Goal: Information Seeking & Learning: Compare options

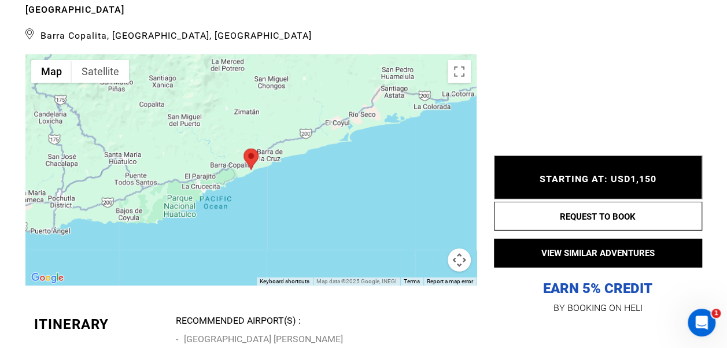
scroll to position [1620, 0]
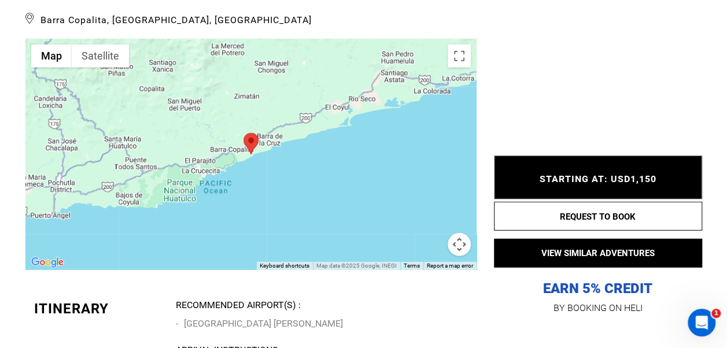
click at [463, 254] on button "Map camera controls" at bounding box center [459, 244] width 23 height 23
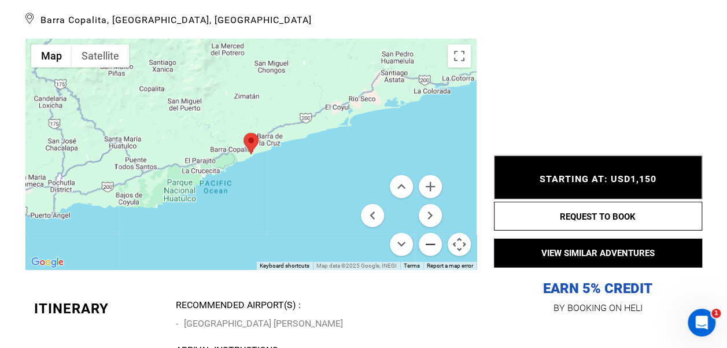
click at [430, 252] on button "Zoom out" at bounding box center [430, 244] width 23 height 23
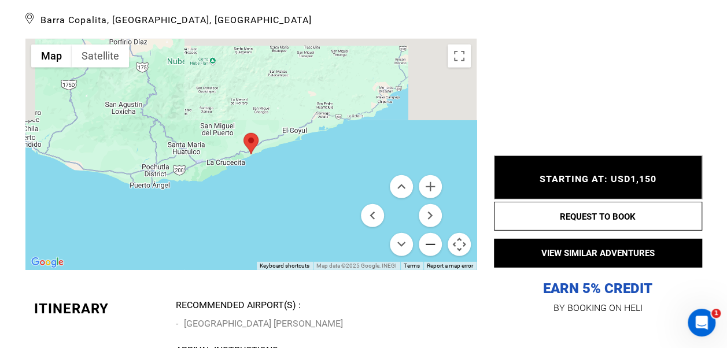
click at [430, 252] on button "Zoom out" at bounding box center [430, 244] width 23 height 23
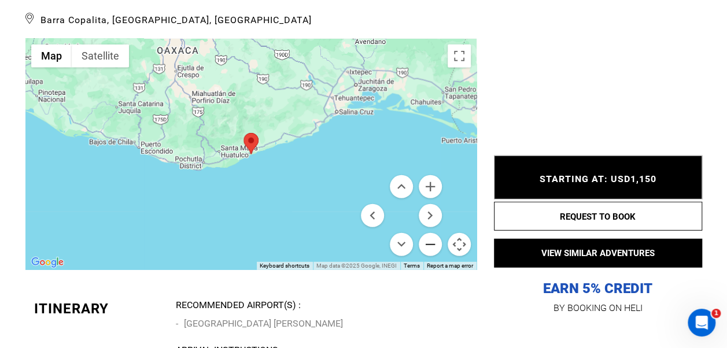
click at [430, 252] on button "Zoom out" at bounding box center [430, 244] width 23 height 23
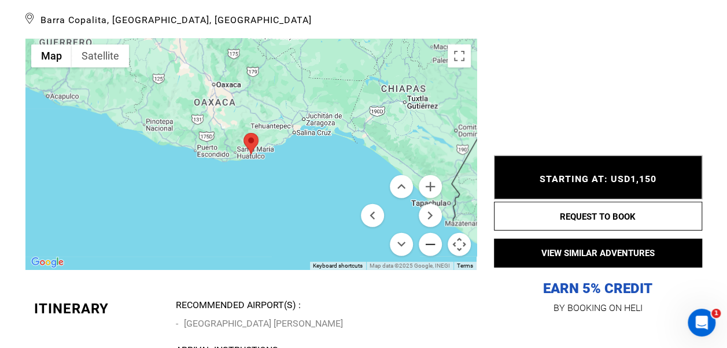
click at [430, 252] on button "Zoom out" at bounding box center [430, 244] width 23 height 23
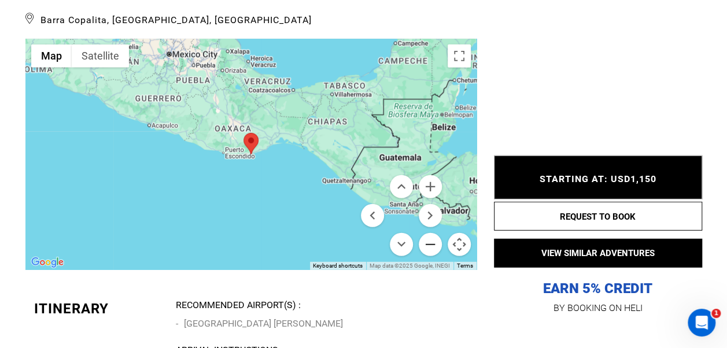
click at [430, 252] on button "Zoom out" at bounding box center [430, 244] width 23 height 23
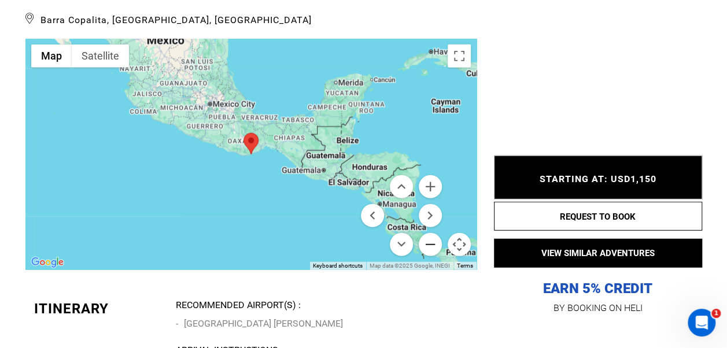
click at [430, 252] on button "Zoom out" at bounding box center [430, 244] width 23 height 23
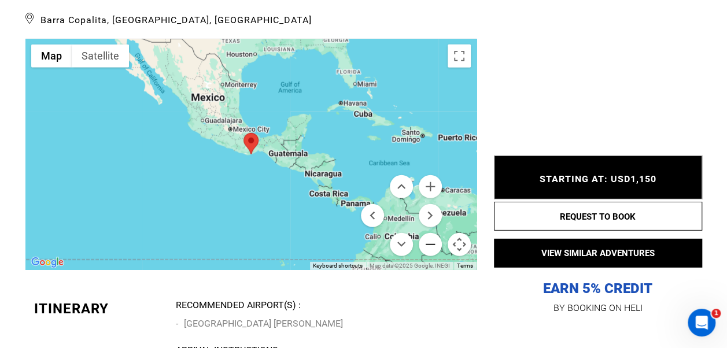
click at [430, 252] on button "Zoom out" at bounding box center [430, 244] width 23 height 23
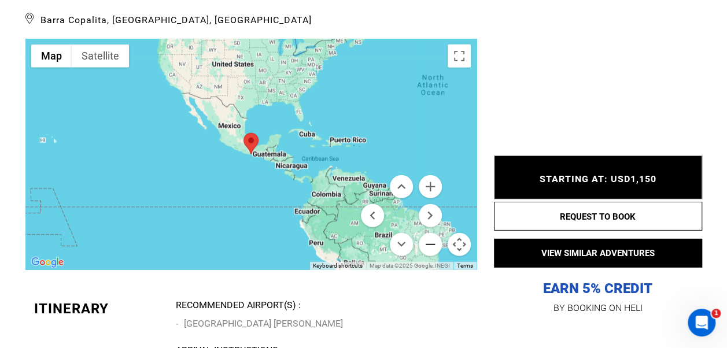
click at [430, 252] on button "Zoom out" at bounding box center [430, 244] width 23 height 23
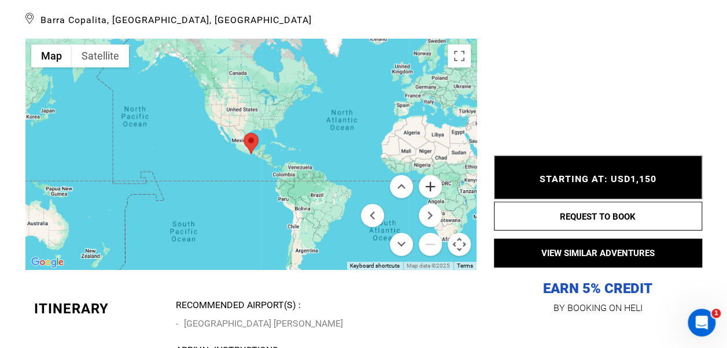
click at [432, 190] on button "Zoom in" at bounding box center [430, 186] width 23 height 23
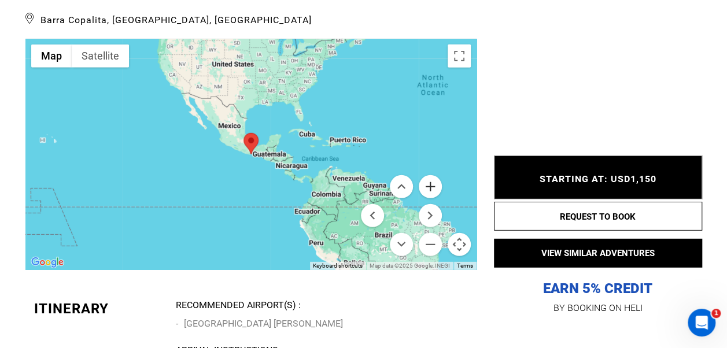
click at [432, 190] on button "Zoom in" at bounding box center [430, 186] width 23 height 23
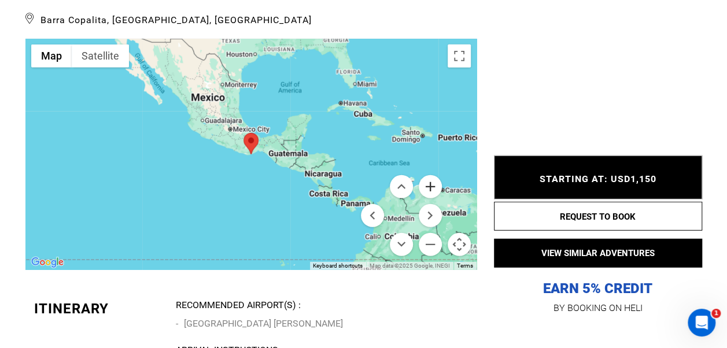
click at [432, 190] on button "Zoom in" at bounding box center [430, 186] width 23 height 23
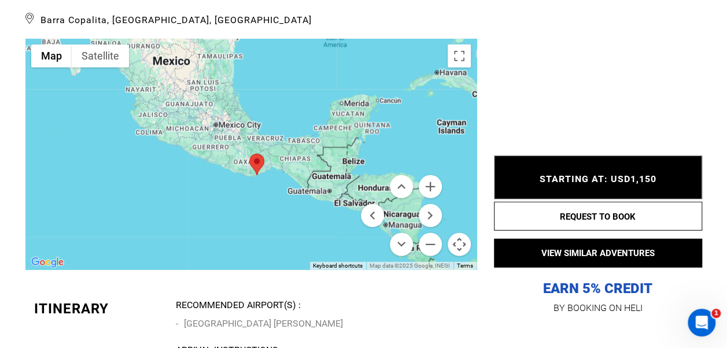
drag, startPoint x: 272, startPoint y: 186, endPoint x: 279, endPoint y: 212, distance: 26.9
click at [279, 212] on div at bounding box center [250, 154] width 451 height 231
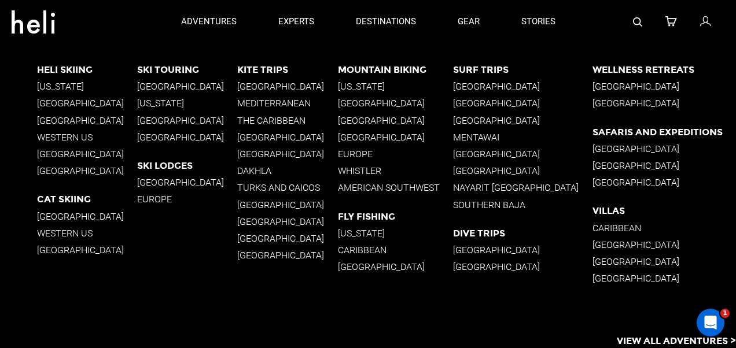
click at [536, 203] on p "Southern Baja" at bounding box center [522, 205] width 139 height 11
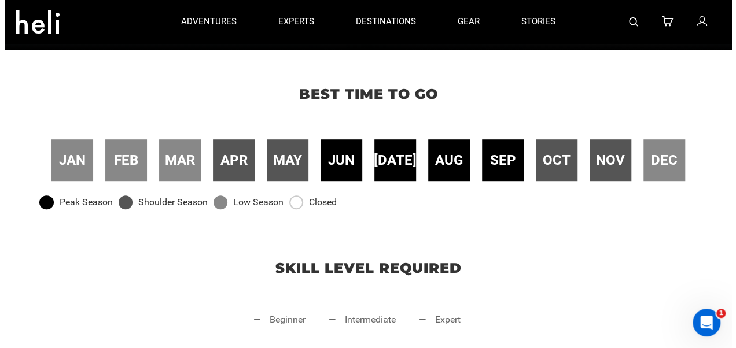
scroll to position [174, 0]
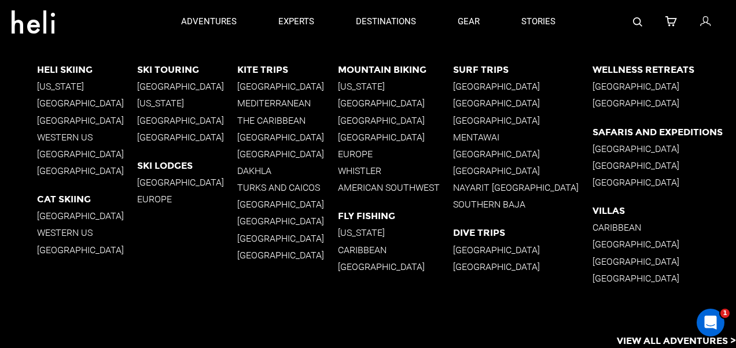
click at [517, 186] on p "Nayarit [GEOGRAPHIC_DATA]" at bounding box center [522, 187] width 139 height 11
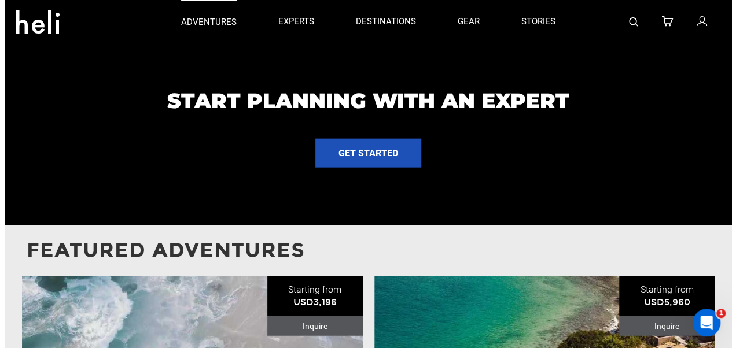
scroll to position [1274, 0]
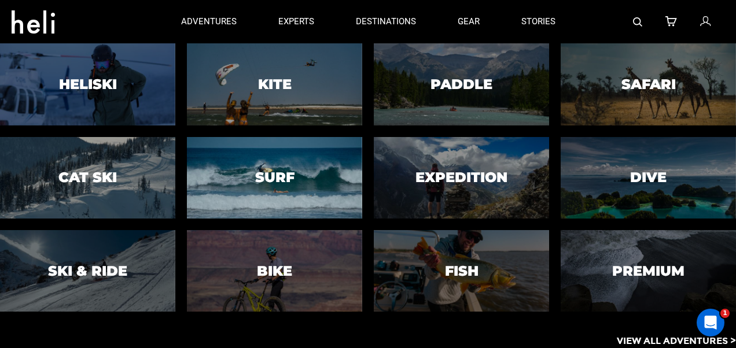
click at [278, 178] on h3 "Surf" at bounding box center [274, 177] width 39 height 15
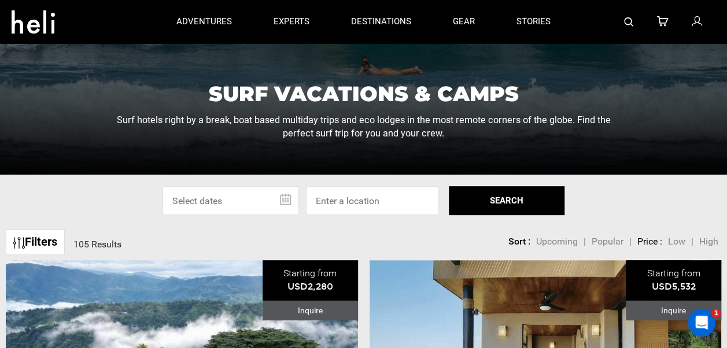
scroll to position [174, 0]
click at [680, 244] on span "Low" at bounding box center [676, 241] width 17 height 11
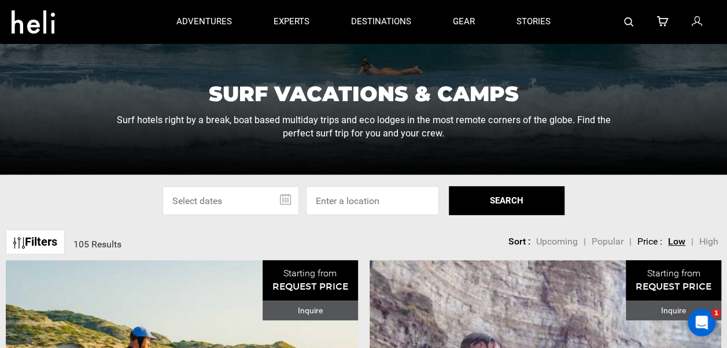
click at [559, 243] on span "Upcoming" at bounding box center [557, 241] width 42 height 11
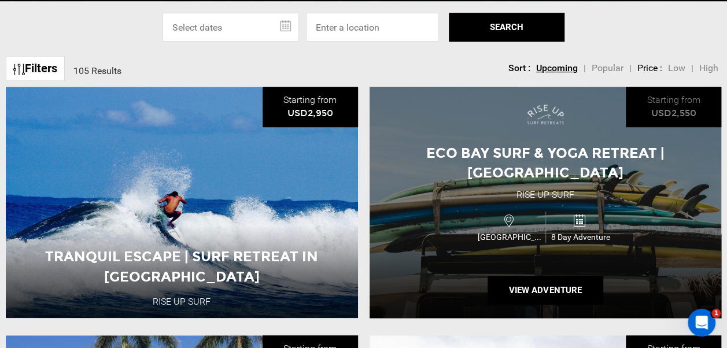
scroll to position [405, 0]
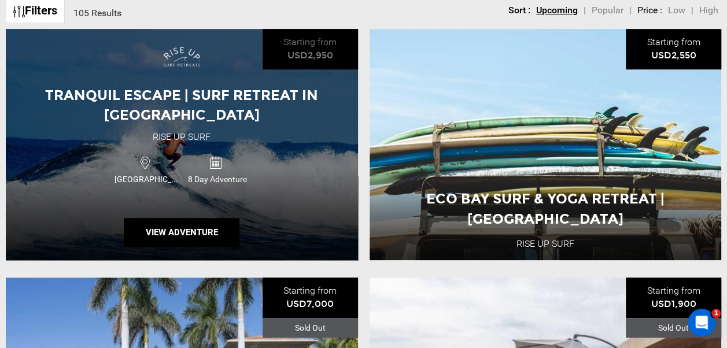
click at [308, 162] on div "Tranquil Escape | Surf Retreat in [GEOGRAPHIC_DATA] Rise Up Surf [GEOGRAPHIC_DA…" at bounding box center [182, 144] width 352 height 231
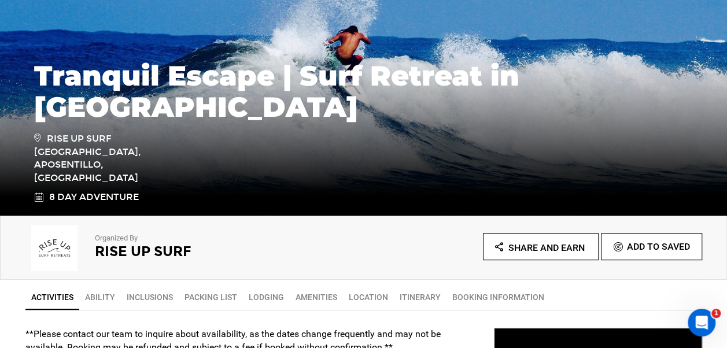
scroll to position [289, 0]
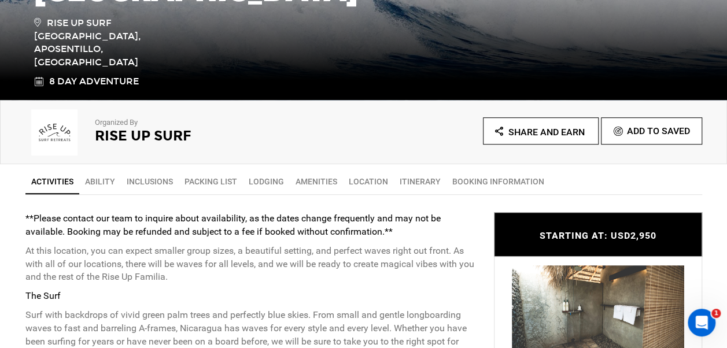
drag, startPoint x: 349, startPoint y: 154, endPoint x: 307, endPoint y: 146, distance: 43.6
click at [307, 147] on div "Organized By Rise Up Surf" at bounding box center [194, 129] width 338 height 46
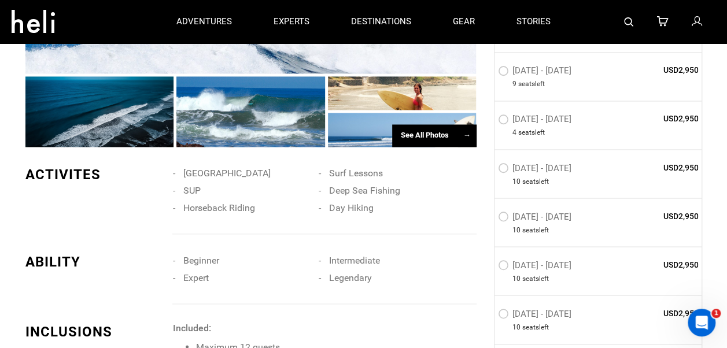
scroll to position [868, 0]
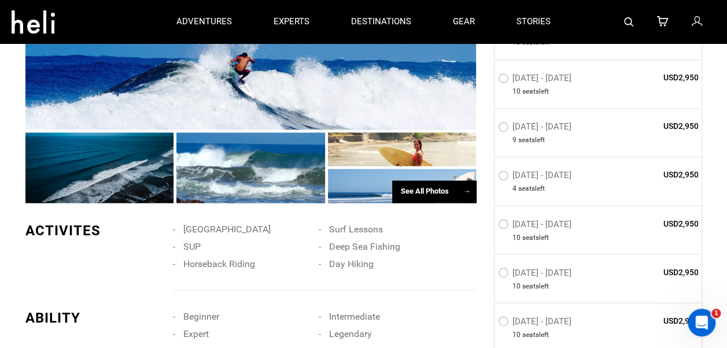
click at [420, 197] on div "See All Photos →" at bounding box center [434, 192] width 84 height 23
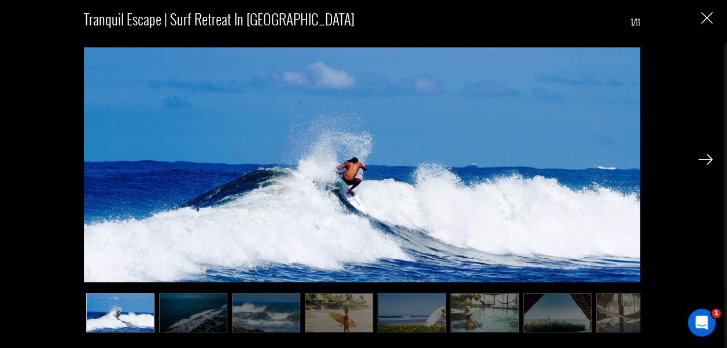
click at [703, 158] on img at bounding box center [705, 159] width 14 height 10
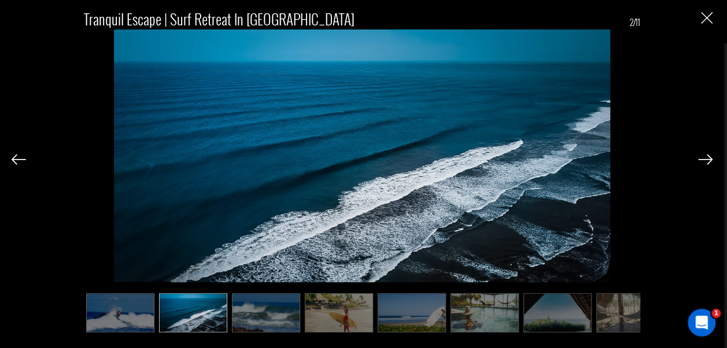
click at [703, 158] on img at bounding box center [705, 159] width 14 height 10
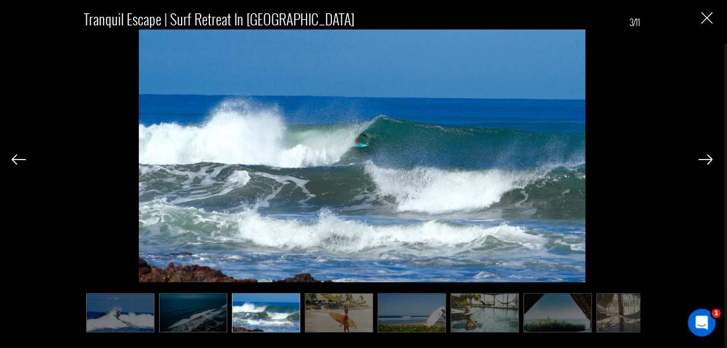
click at [703, 158] on img at bounding box center [705, 159] width 14 height 10
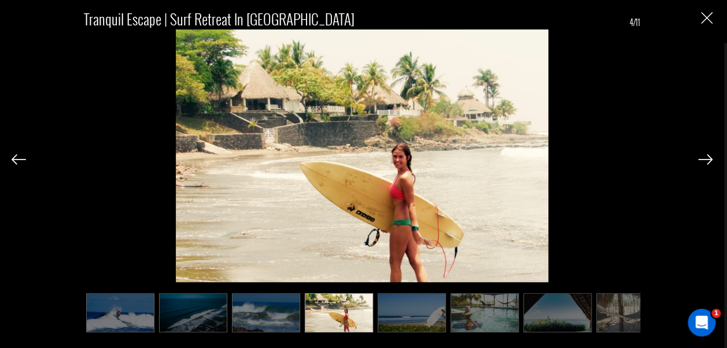
click at [702, 158] on img at bounding box center [705, 159] width 14 height 10
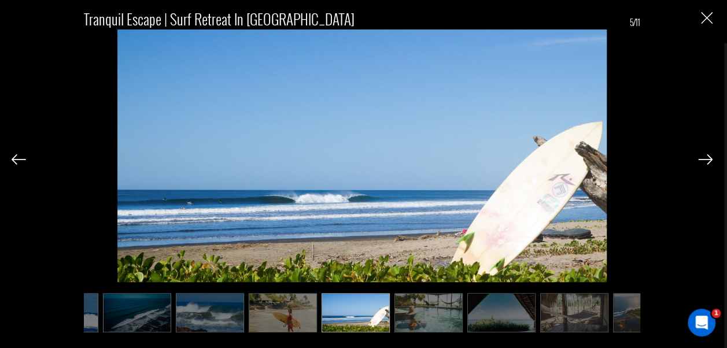
scroll to position [0, 58]
click at [705, 155] on img at bounding box center [705, 159] width 14 height 10
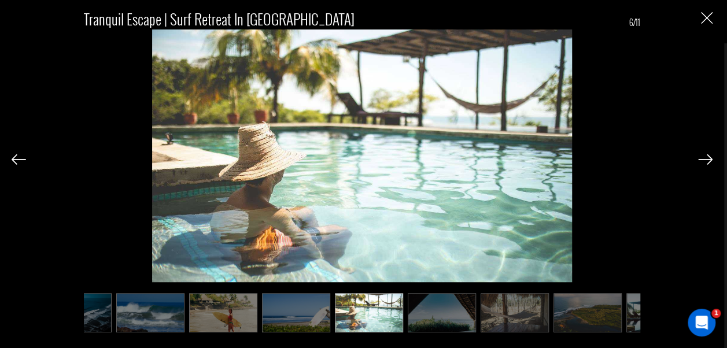
click at [705, 155] on img at bounding box center [705, 159] width 14 height 10
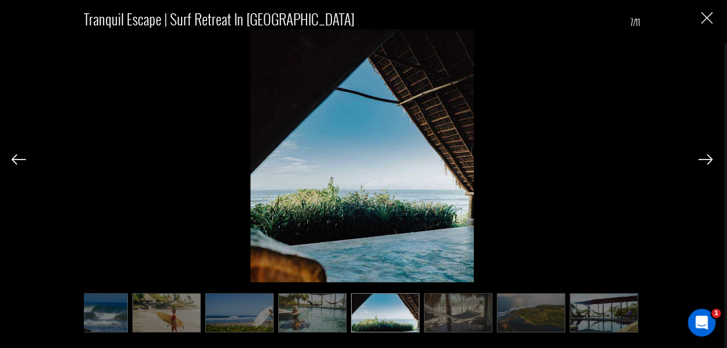
click at [705, 155] on img at bounding box center [705, 159] width 14 height 10
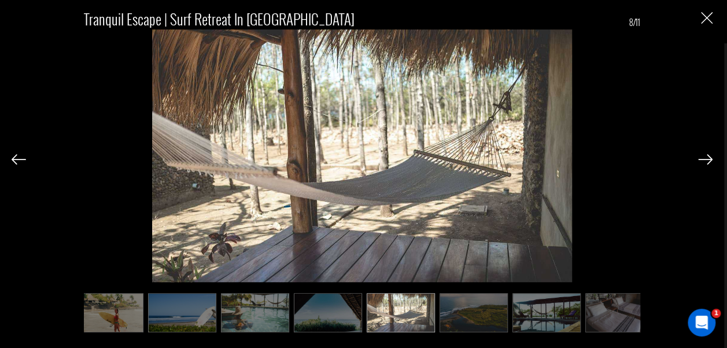
click at [705, 155] on img at bounding box center [705, 159] width 14 height 10
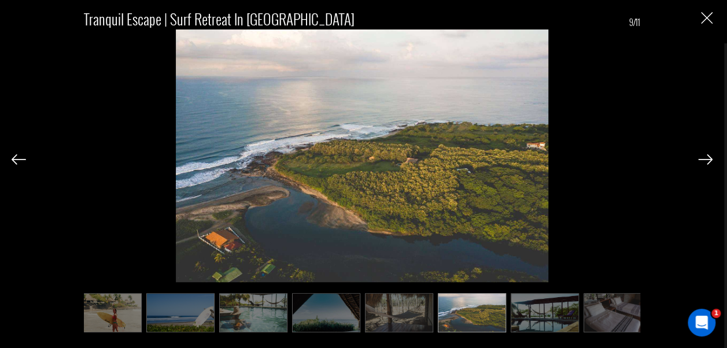
scroll to position [0, 245]
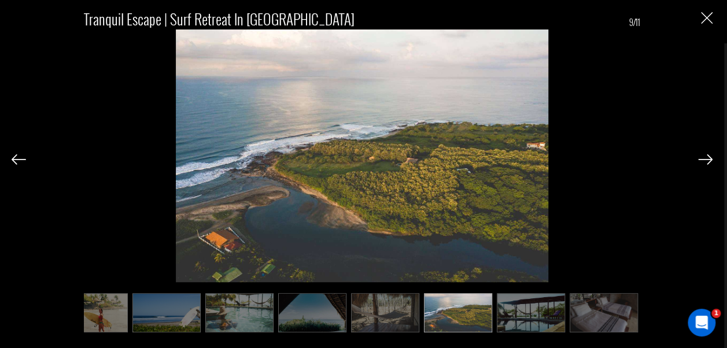
click at [705, 155] on img at bounding box center [705, 159] width 14 height 10
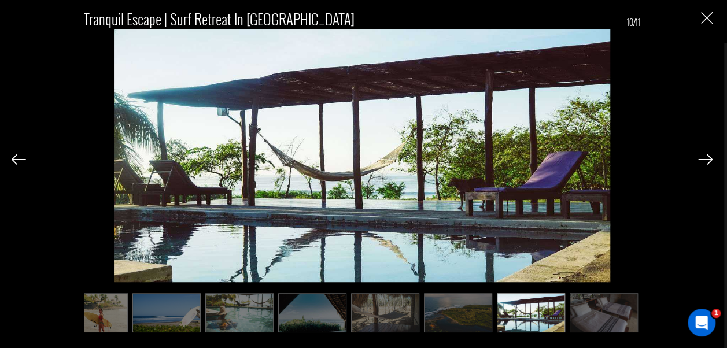
click at [705, 155] on img at bounding box center [705, 159] width 14 height 10
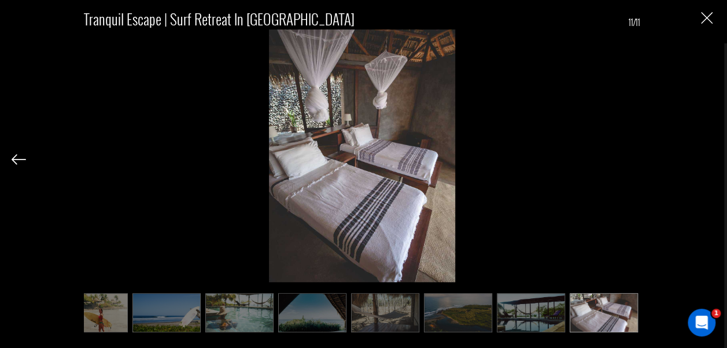
click at [705, 155] on div "Tranquil Escape | Surf Retreat in [GEOGRAPHIC_DATA] 11/11" at bounding box center [362, 165] width 701 height 331
click at [703, 20] on img "Close" at bounding box center [707, 18] width 12 height 12
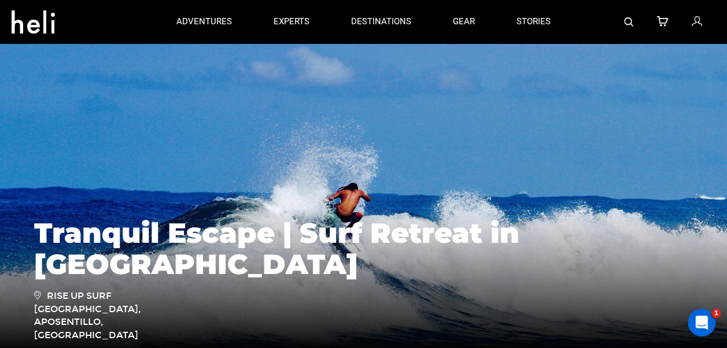
scroll to position [0, 0]
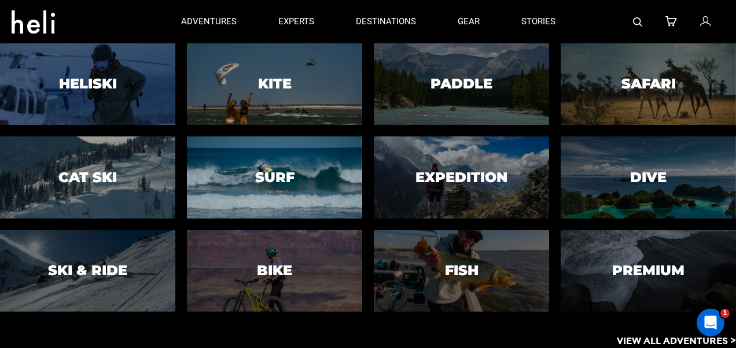
click at [249, 159] on div at bounding box center [274, 177] width 179 height 83
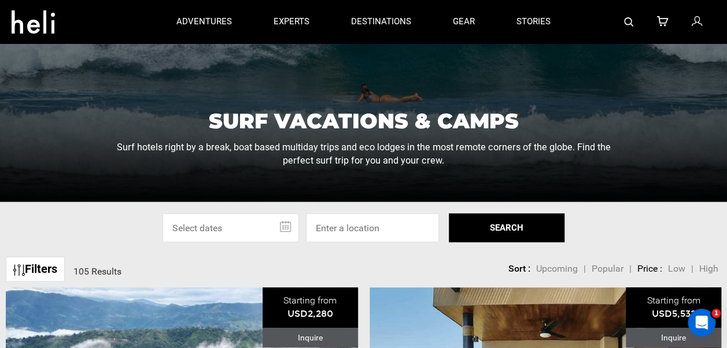
scroll to position [174, 0]
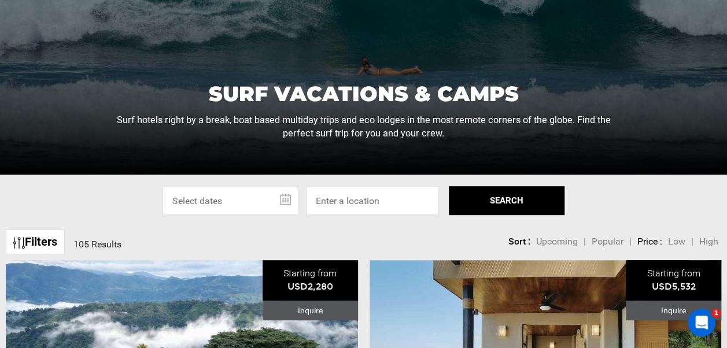
click at [558, 243] on span "Upcoming" at bounding box center [557, 241] width 42 height 11
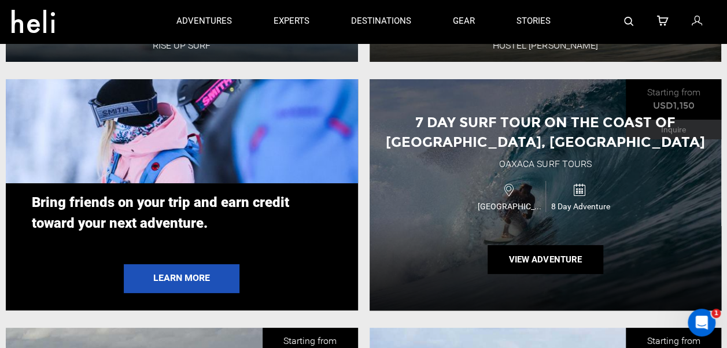
scroll to position [2083, 0]
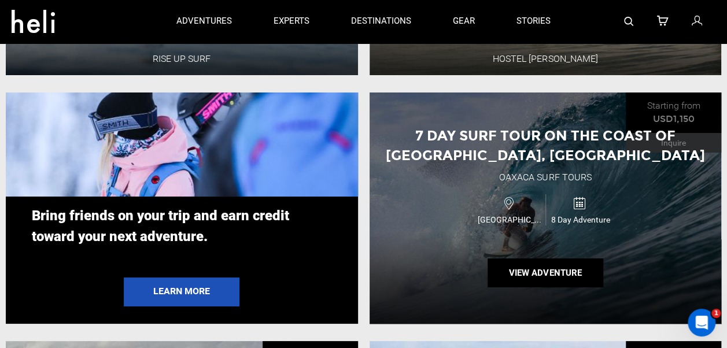
click at [514, 159] on span "7 Day Surf Tour on the Coast of [GEOGRAPHIC_DATA], [GEOGRAPHIC_DATA]" at bounding box center [545, 145] width 319 height 36
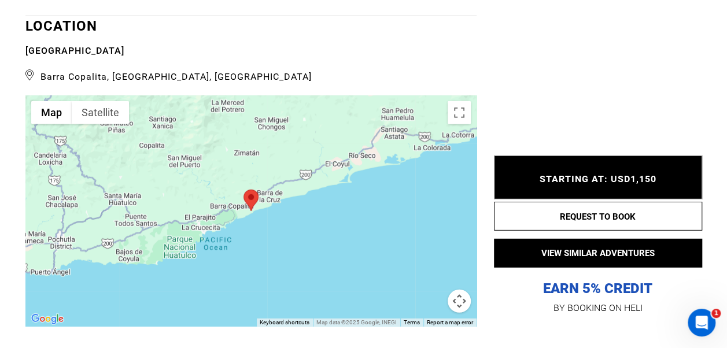
scroll to position [1620, 0]
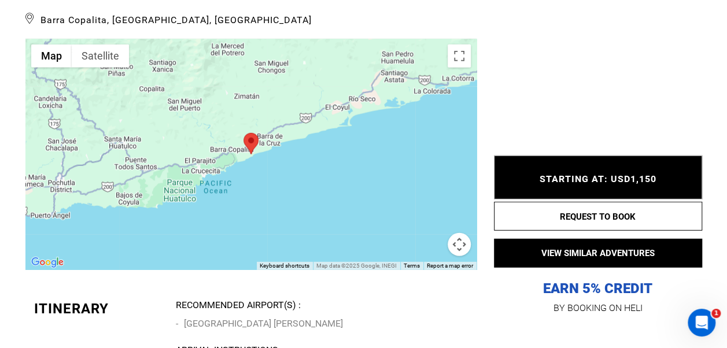
click at [457, 249] on button "Map camera controls" at bounding box center [459, 244] width 23 height 23
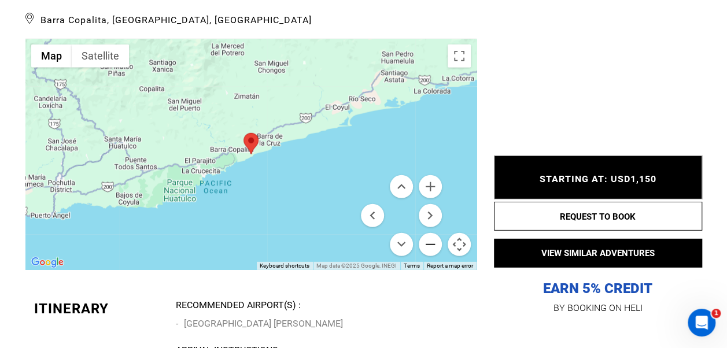
click at [428, 249] on button "Zoom out" at bounding box center [430, 244] width 23 height 23
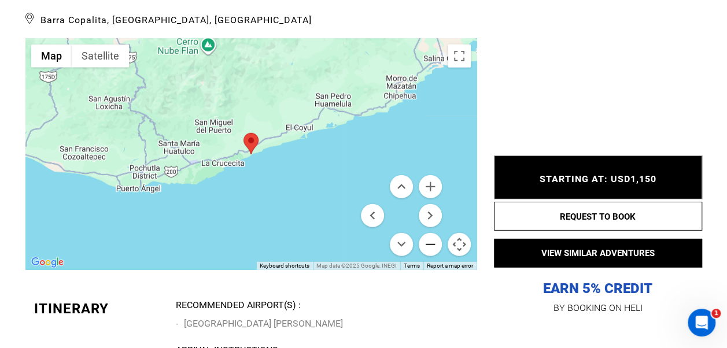
click at [428, 249] on button "Zoom out" at bounding box center [430, 244] width 23 height 23
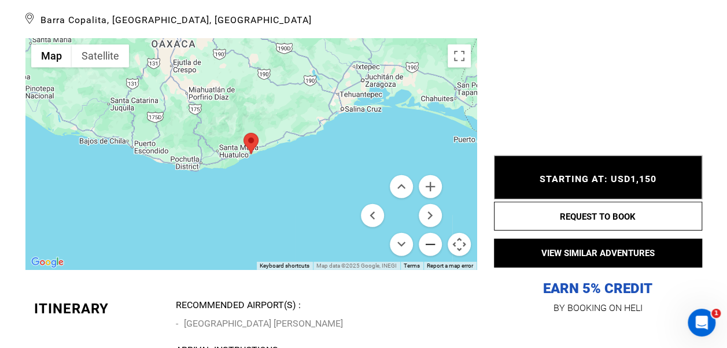
click at [428, 249] on button "Zoom out" at bounding box center [430, 244] width 23 height 23
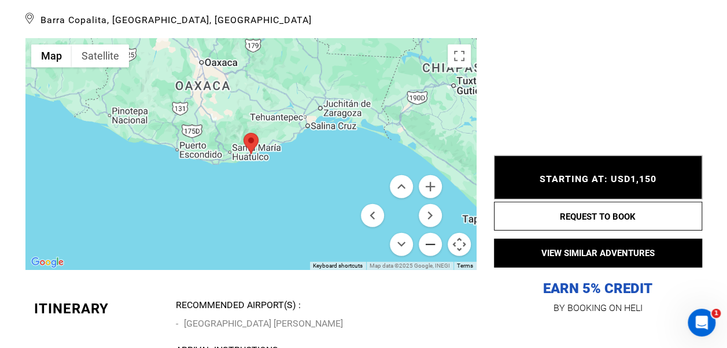
click at [428, 249] on button "Zoom out" at bounding box center [430, 244] width 23 height 23
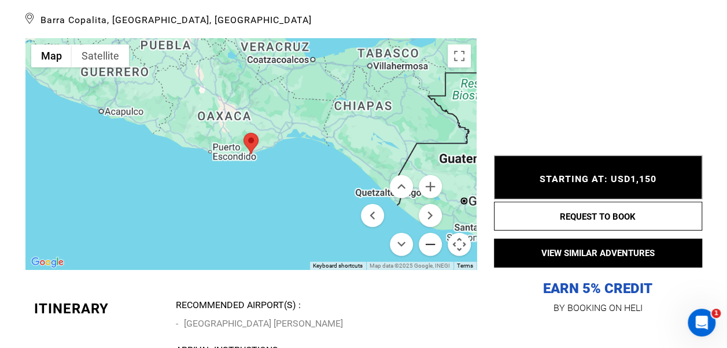
click at [428, 249] on button "Zoom out" at bounding box center [430, 244] width 23 height 23
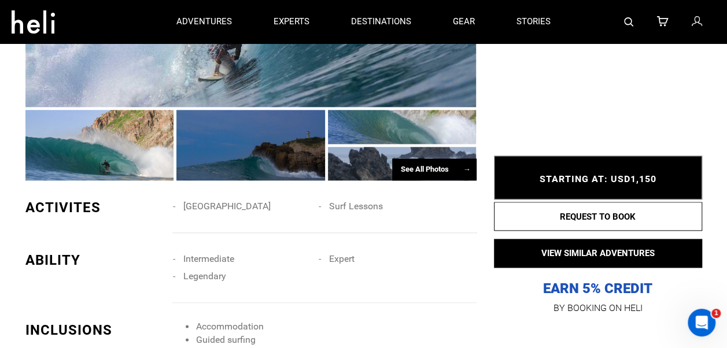
scroll to position [636, 0]
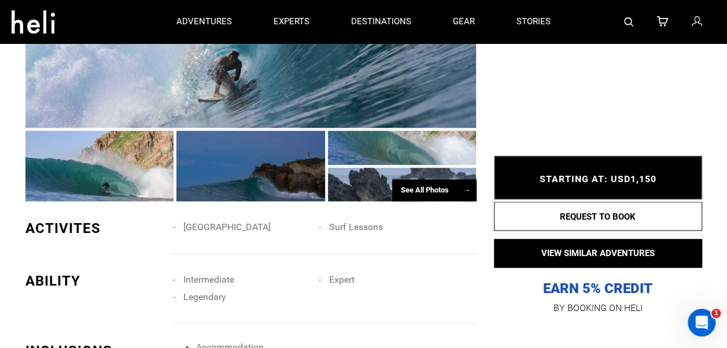
click at [436, 199] on div "See All Photos →" at bounding box center [434, 190] width 84 height 23
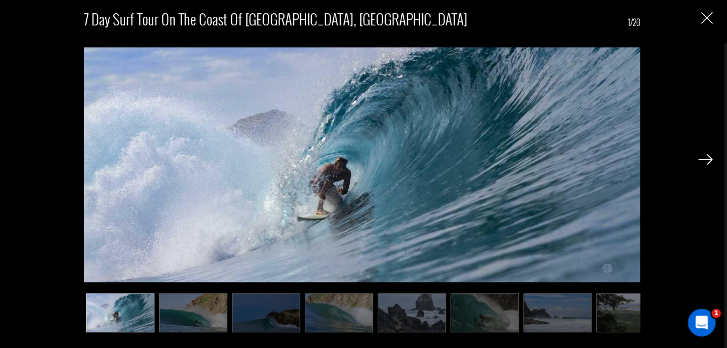
click at [712, 160] on img at bounding box center [705, 159] width 14 height 10
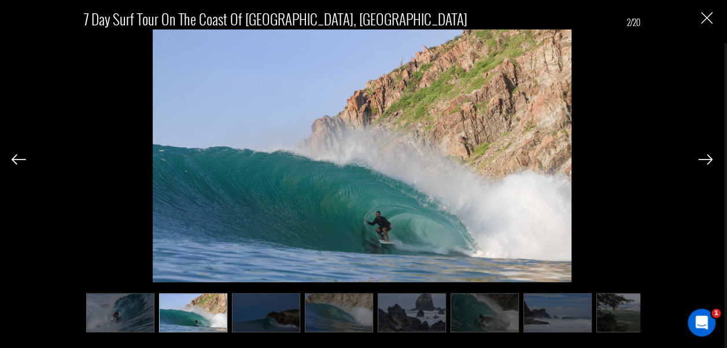
click at [709, 160] on img at bounding box center [705, 159] width 14 height 10
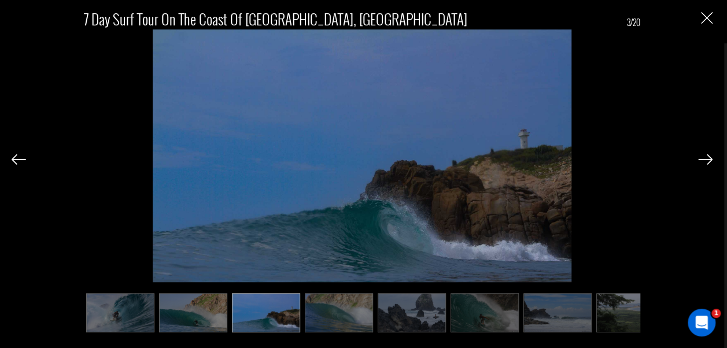
click at [709, 160] on img at bounding box center [705, 159] width 14 height 10
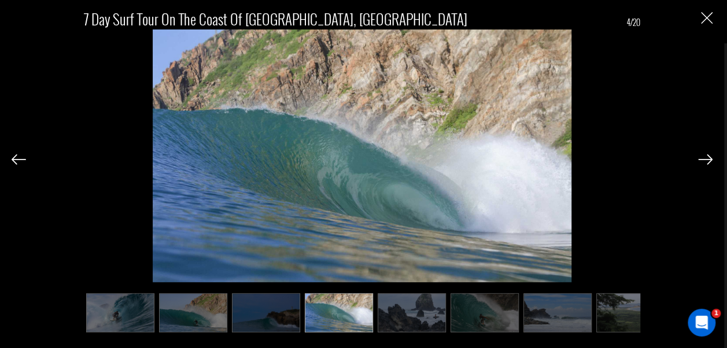
click at [709, 160] on img at bounding box center [705, 159] width 14 height 10
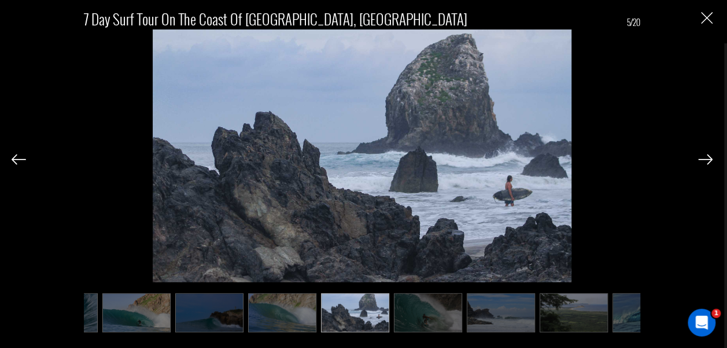
scroll to position [0, 58]
click at [709, 160] on img at bounding box center [705, 159] width 14 height 10
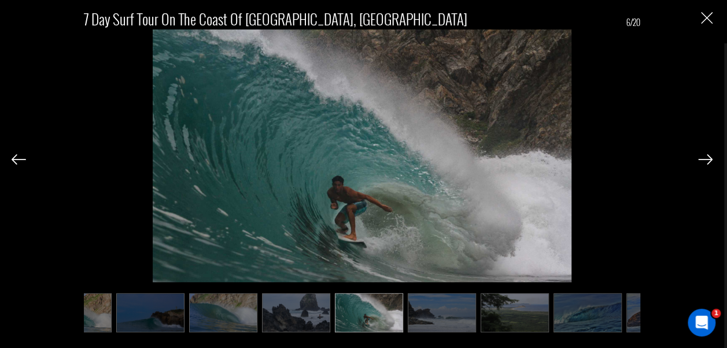
click at [709, 160] on img at bounding box center [705, 159] width 14 height 10
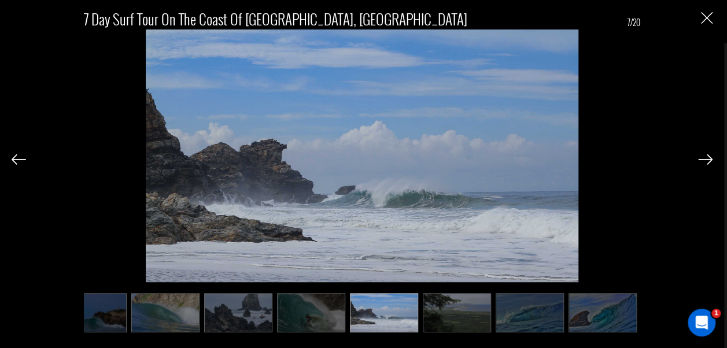
click at [709, 160] on img at bounding box center [705, 159] width 14 height 10
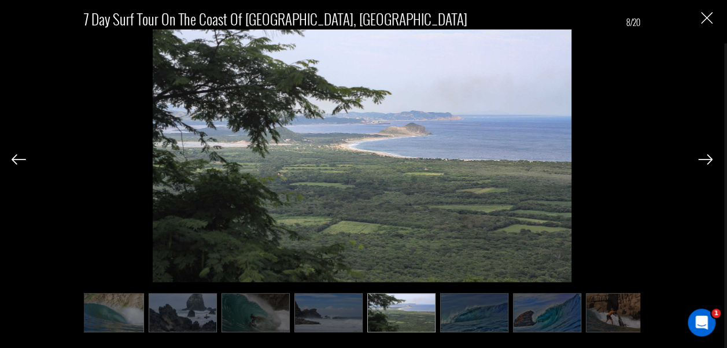
scroll to position [0, 231]
click at [709, 160] on img at bounding box center [705, 159] width 14 height 10
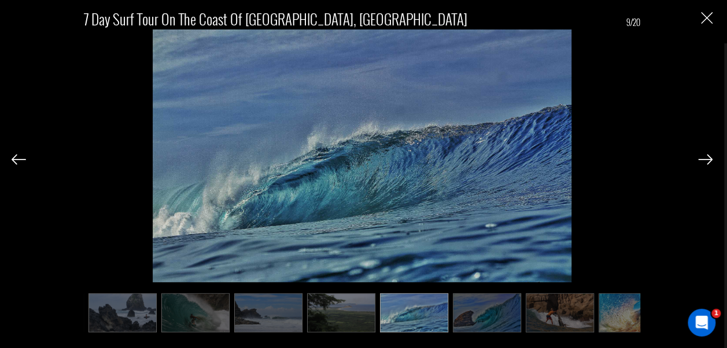
click at [709, 160] on img at bounding box center [705, 159] width 14 height 10
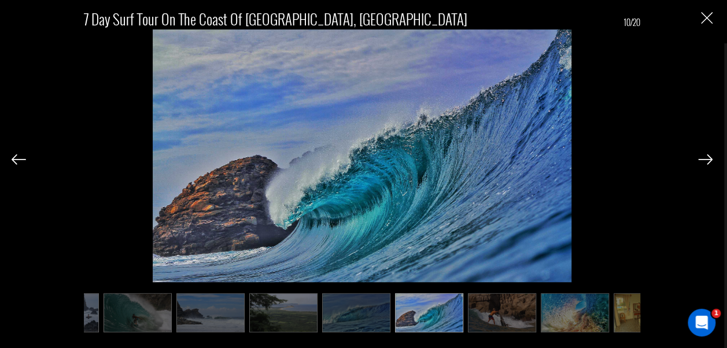
click at [709, 160] on img at bounding box center [705, 159] width 14 height 10
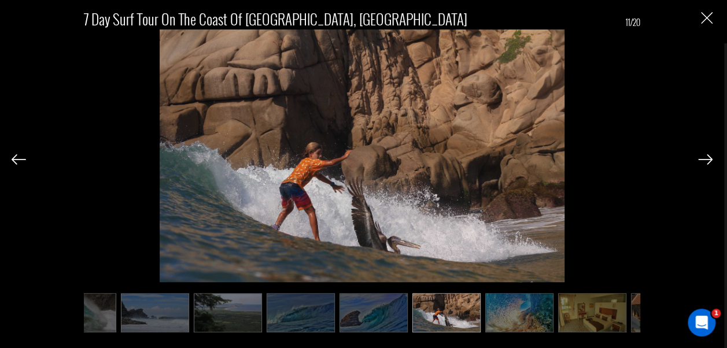
scroll to position [0, 405]
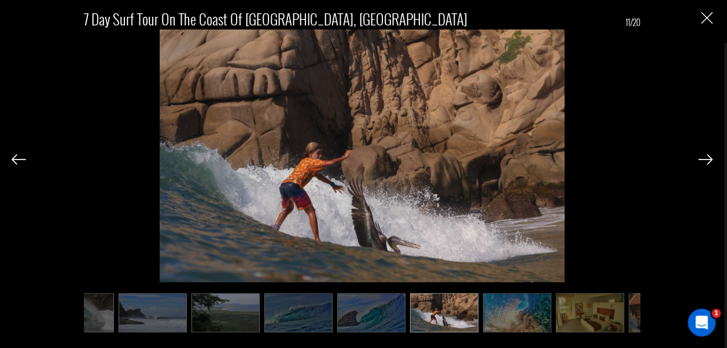
click at [709, 160] on img at bounding box center [705, 159] width 14 height 10
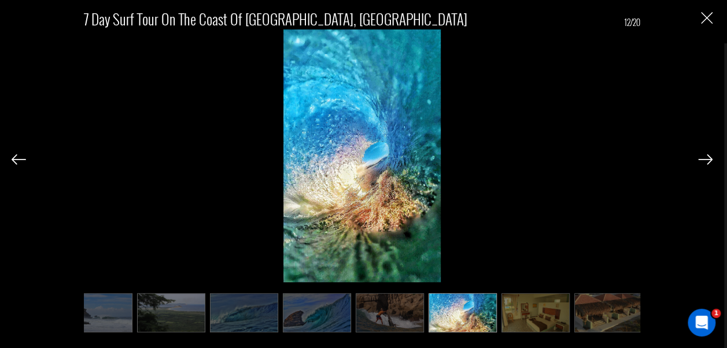
scroll to position [0, 463]
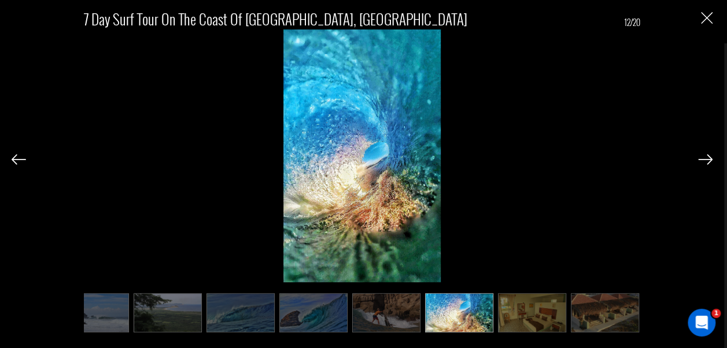
click at [709, 160] on img at bounding box center [705, 159] width 14 height 10
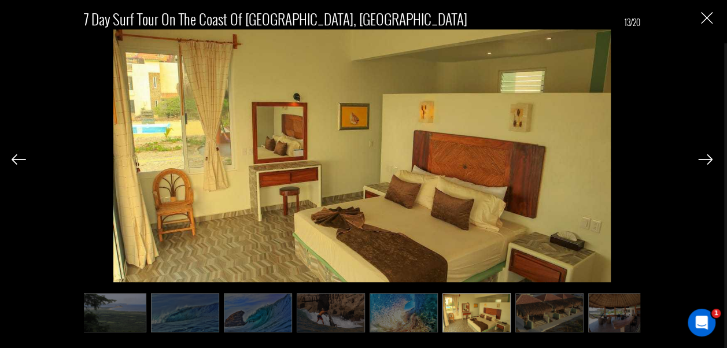
scroll to position [0, 521]
click at [709, 160] on img at bounding box center [705, 159] width 14 height 10
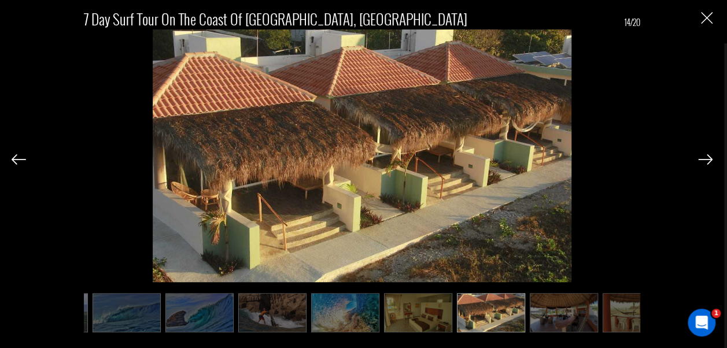
scroll to position [0, 579]
click at [709, 160] on img at bounding box center [705, 159] width 14 height 10
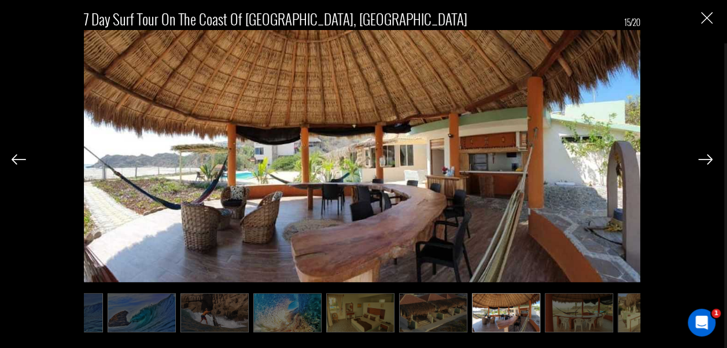
scroll to position [0, 636]
click at [709, 160] on img at bounding box center [705, 159] width 14 height 10
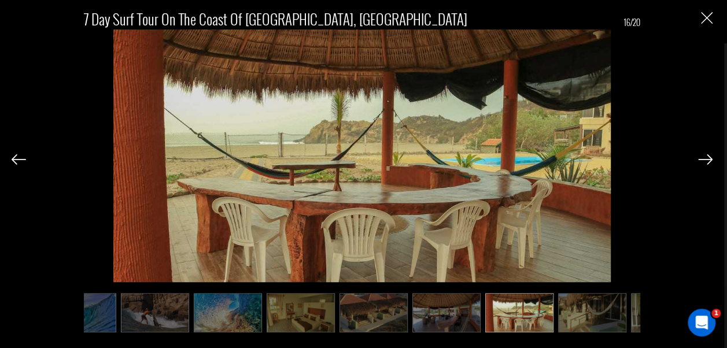
click at [709, 160] on img at bounding box center [705, 159] width 14 height 10
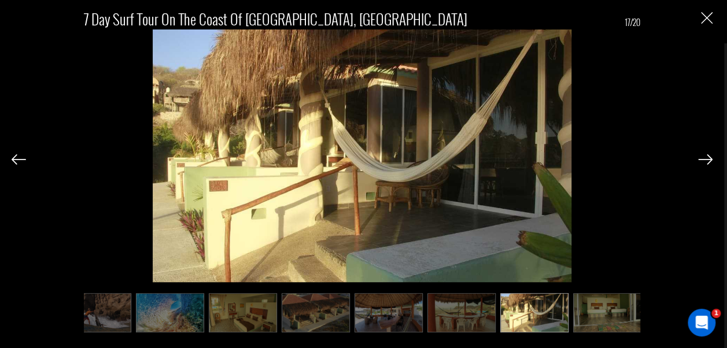
click at [709, 160] on img at bounding box center [705, 159] width 14 height 10
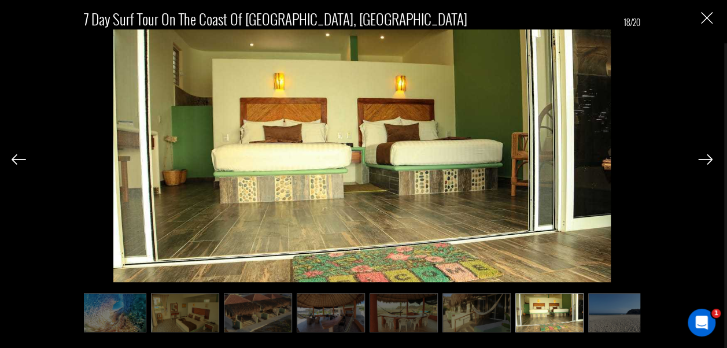
click at [709, 160] on img at bounding box center [705, 159] width 14 height 10
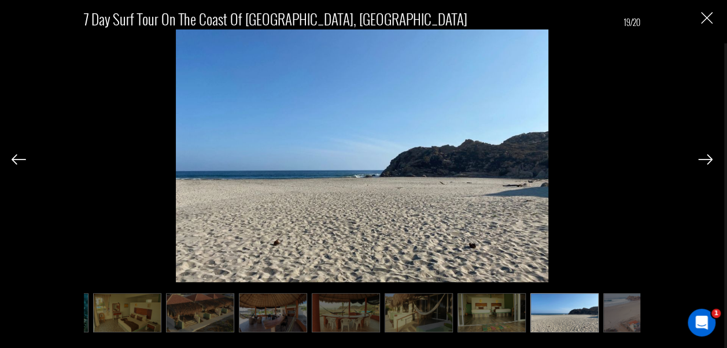
click at [709, 160] on img at bounding box center [705, 159] width 14 height 10
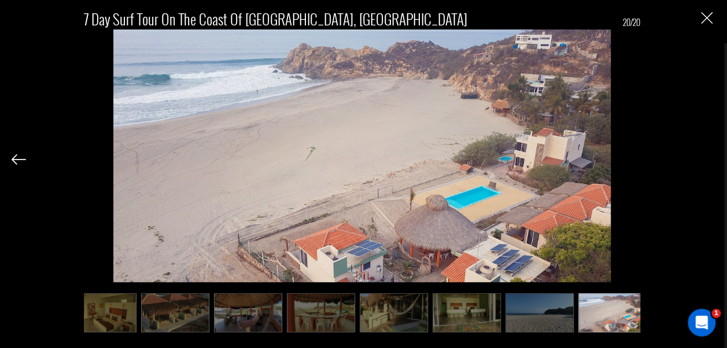
scroll to position [0, 901]
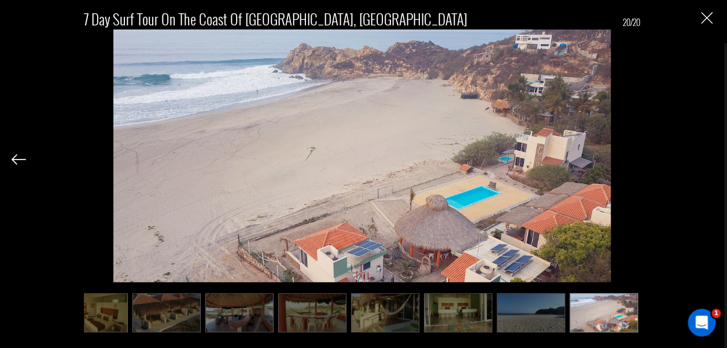
click at [709, 160] on div "7 Day Surf Tour on the Coast of [GEOGRAPHIC_DATA], [GEOGRAPHIC_DATA] 20/20" at bounding box center [362, 165] width 701 height 331
click at [704, 17] on img "Close" at bounding box center [707, 18] width 12 height 12
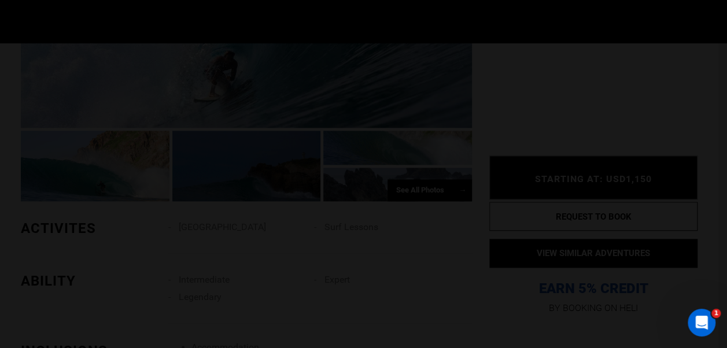
scroll to position [0, 0]
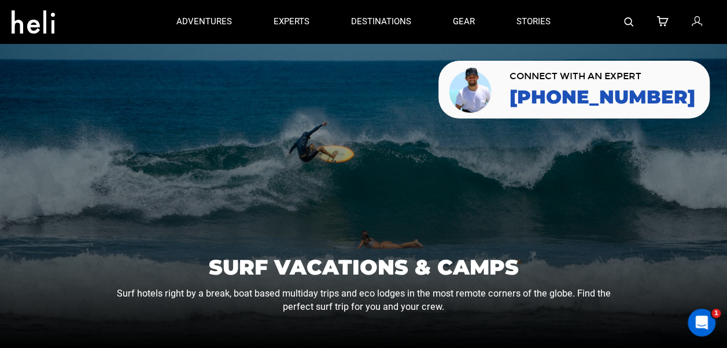
scroll to position [289, 0]
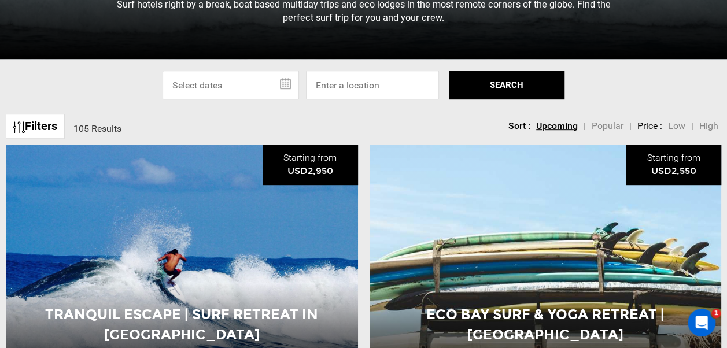
click at [672, 130] on span "Low" at bounding box center [676, 125] width 17 height 11
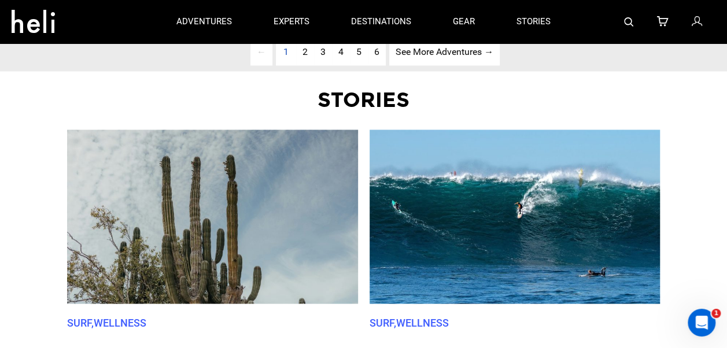
scroll to position [3124, 0]
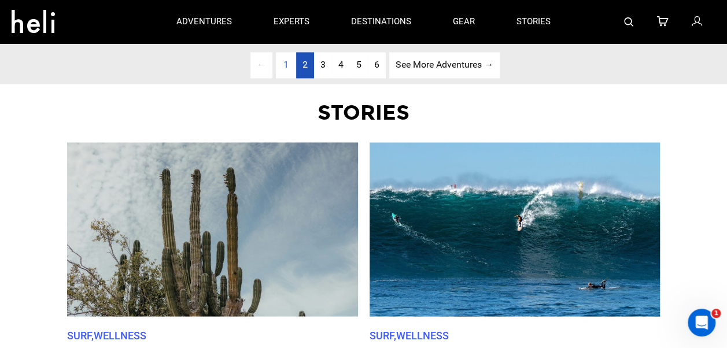
click at [304, 62] on span "2" at bounding box center [305, 64] width 5 height 11
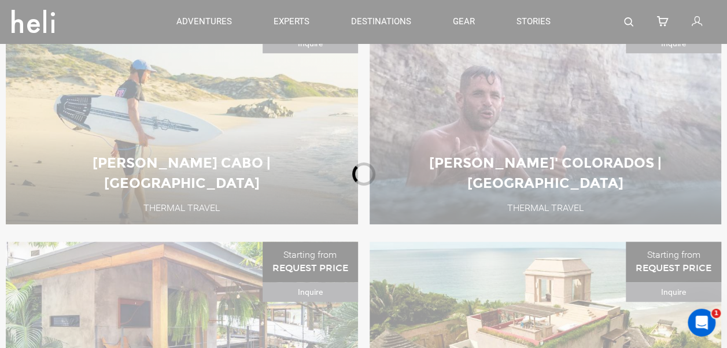
scroll to position [378, 0]
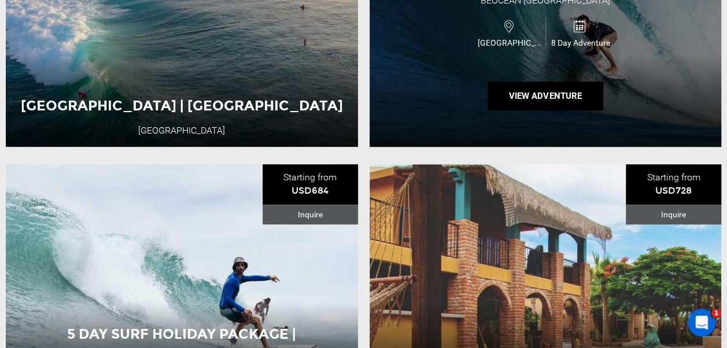
scroll to position [610, 0]
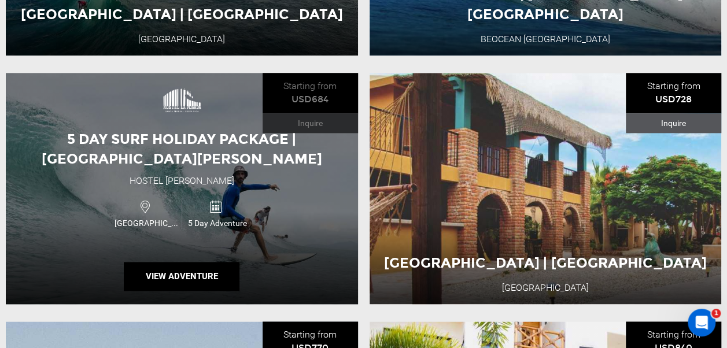
click at [324, 165] on div "5 Day Surf Holiday Package | [GEOGRAPHIC_DATA][PERSON_NAME]" at bounding box center [182, 150] width 352 height 40
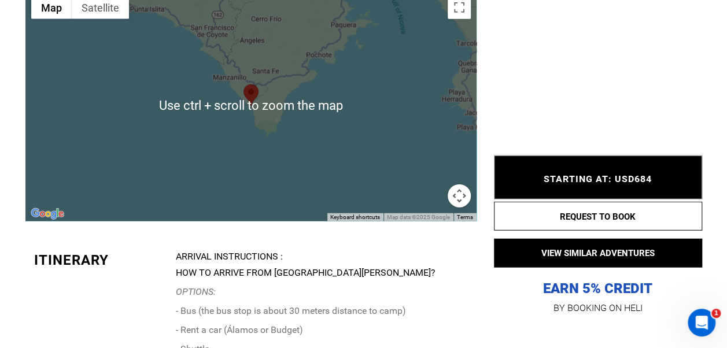
scroll to position [1446, 0]
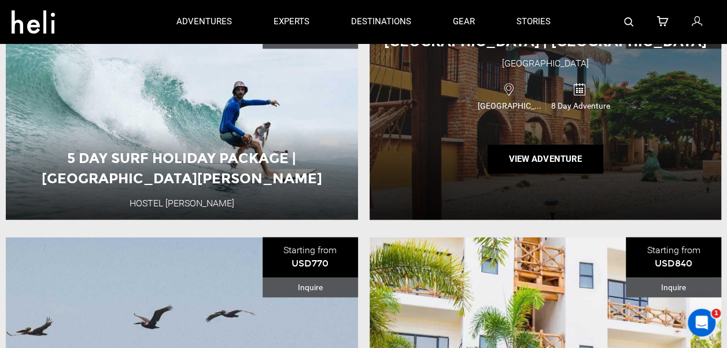
scroll to position [636, 0]
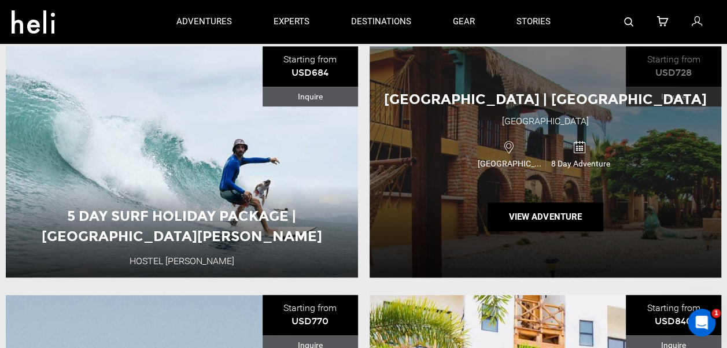
click at [459, 104] on span "[GEOGRAPHIC_DATA] | [GEOGRAPHIC_DATA]" at bounding box center [545, 99] width 322 height 17
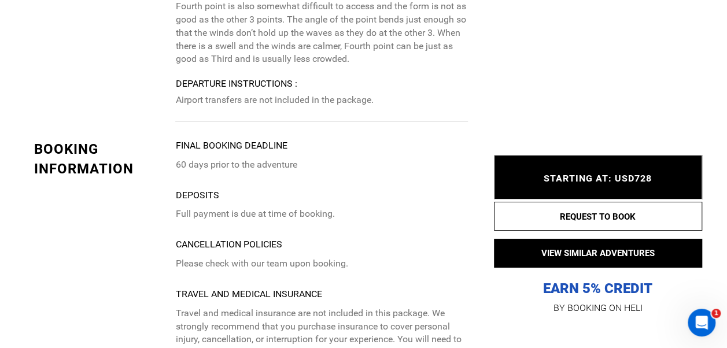
scroll to position [4282, 0]
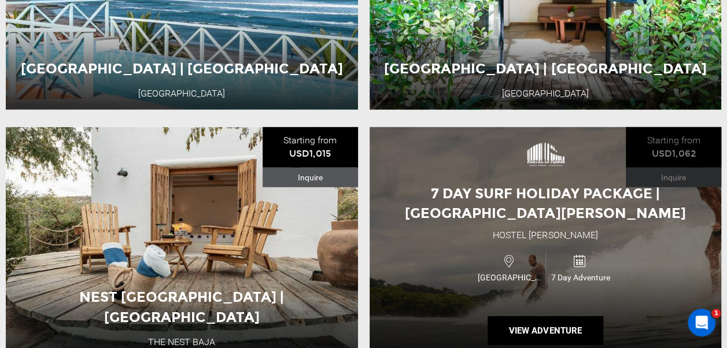
scroll to position [1562, 0]
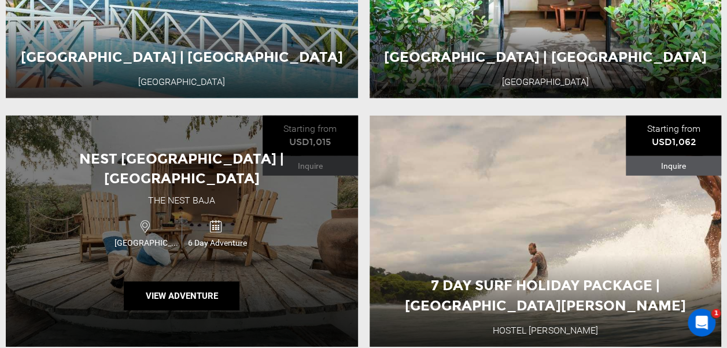
click at [260, 189] on div "NEST [GEOGRAPHIC_DATA] | [GEOGRAPHIC_DATA] The Nest [GEOGRAPHIC_DATA] 6 Day Adv…" at bounding box center [182, 231] width 352 height 231
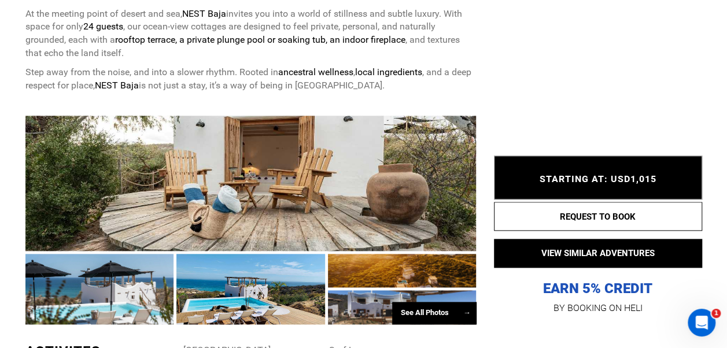
scroll to position [694, 0]
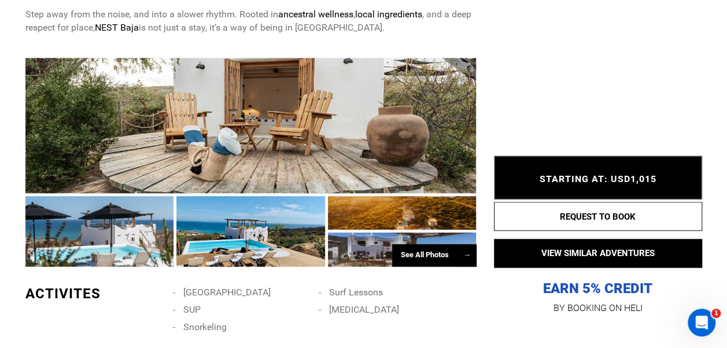
click at [421, 256] on div "See All Photos →" at bounding box center [434, 255] width 84 height 23
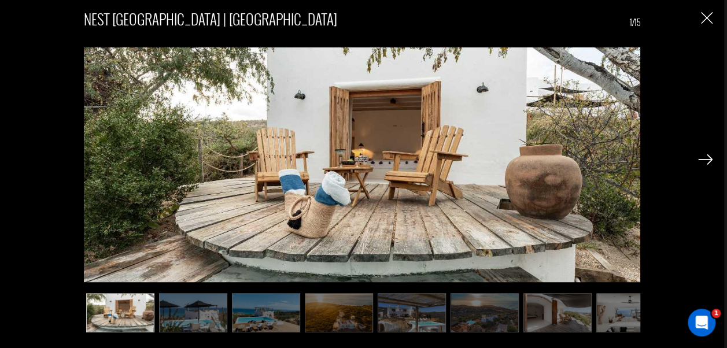
click at [708, 155] on img at bounding box center [705, 159] width 14 height 10
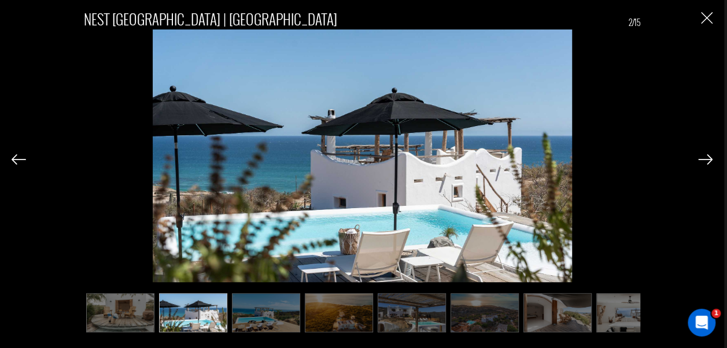
click at [708, 155] on img at bounding box center [705, 159] width 14 height 10
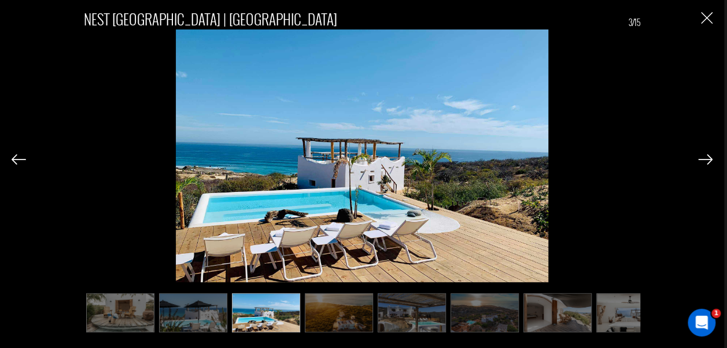
click at [708, 155] on img at bounding box center [705, 159] width 14 height 10
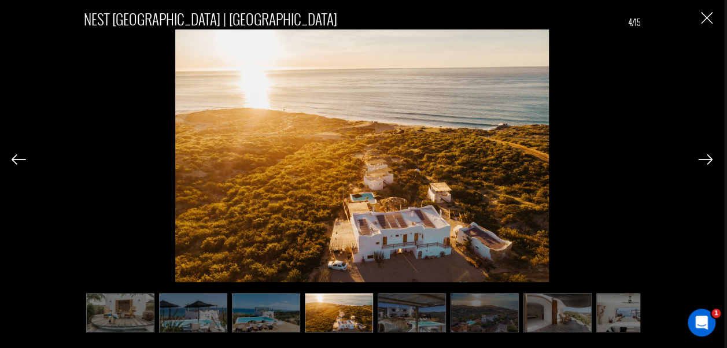
click at [708, 155] on img at bounding box center [705, 159] width 14 height 10
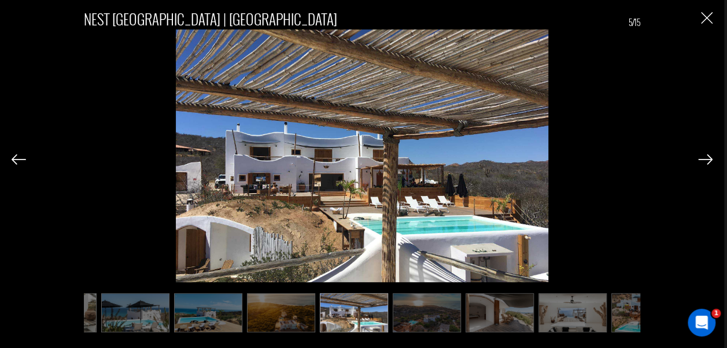
click at [708, 155] on img at bounding box center [705, 159] width 14 height 10
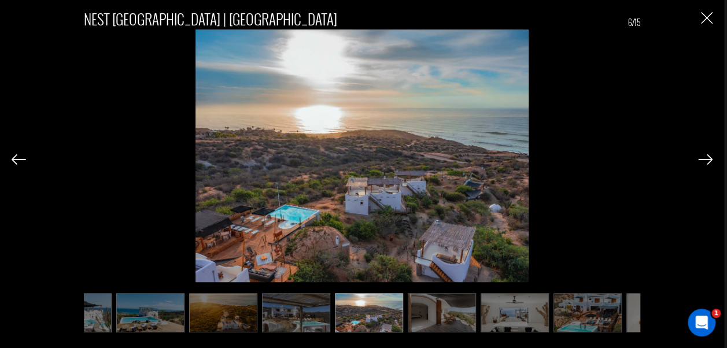
click at [708, 155] on img at bounding box center [705, 159] width 14 height 10
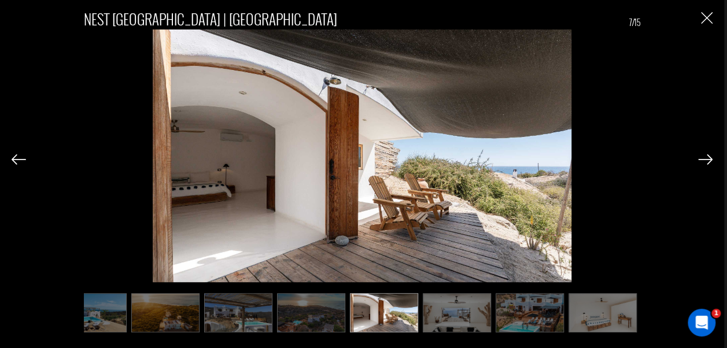
click at [708, 155] on img at bounding box center [705, 159] width 14 height 10
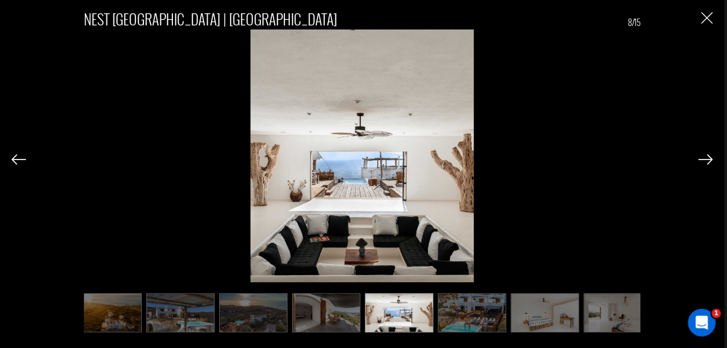
click at [708, 155] on img at bounding box center [705, 159] width 14 height 10
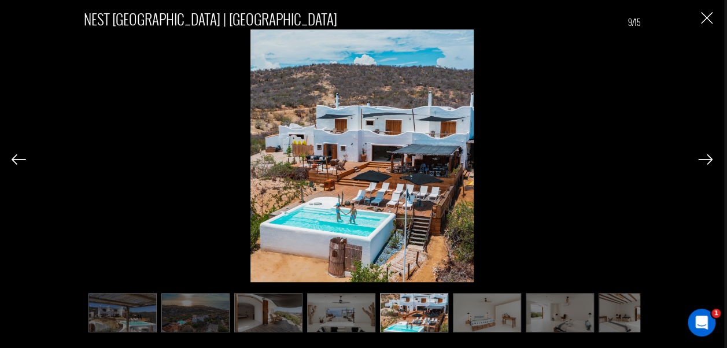
click at [708, 155] on img at bounding box center [705, 159] width 14 height 10
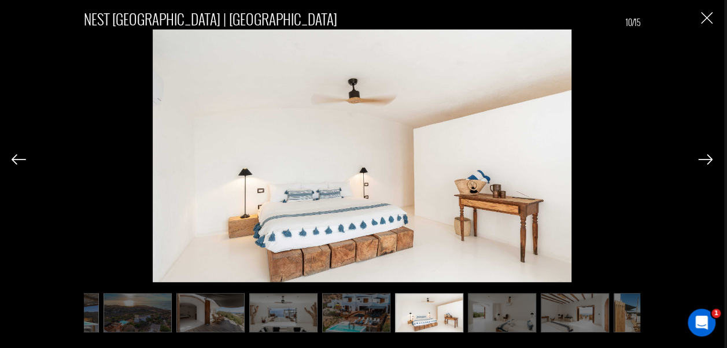
click at [708, 155] on img at bounding box center [705, 159] width 14 height 10
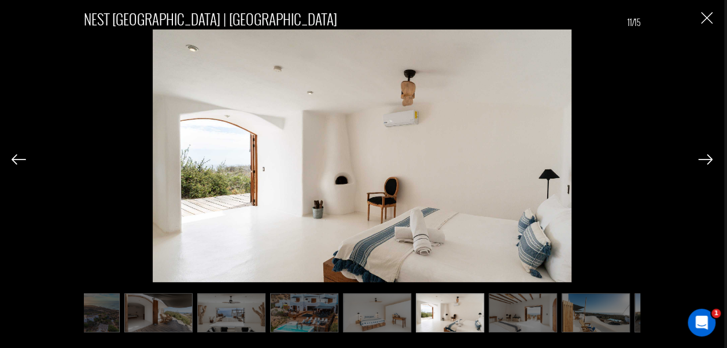
click at [708, 155] on img at bounding box center [705, 159] width 14 height 10
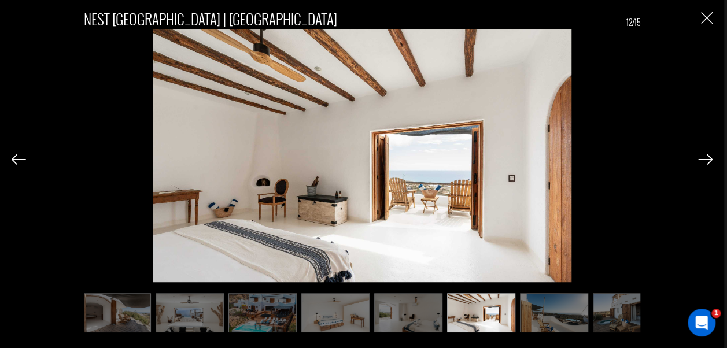
click at [708, 155] on img at bounding box center [705, 159] width 14 height 10
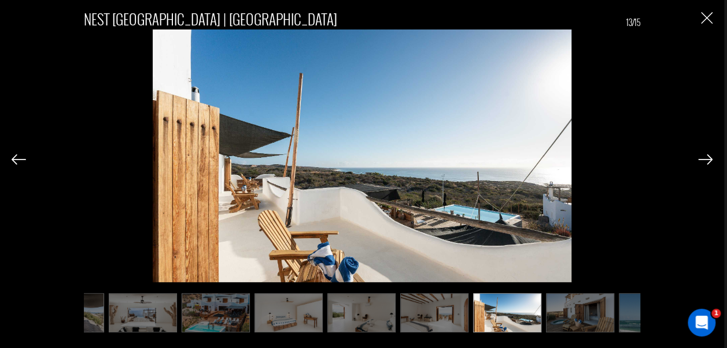
click at [708, 155] on img at bounding box center [705, 159] width 14 height 10
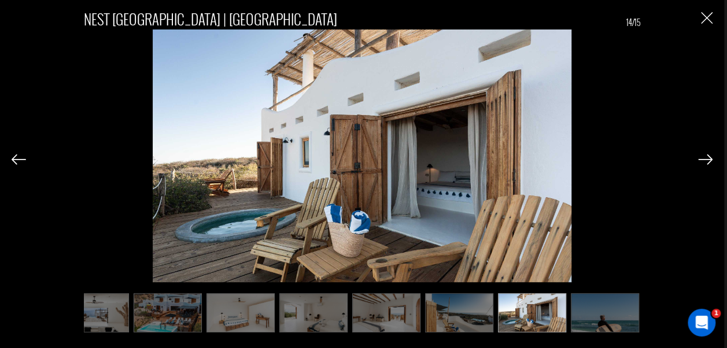
click at [708, 155] on img at bounding box center [705, 159] width 14 height 10
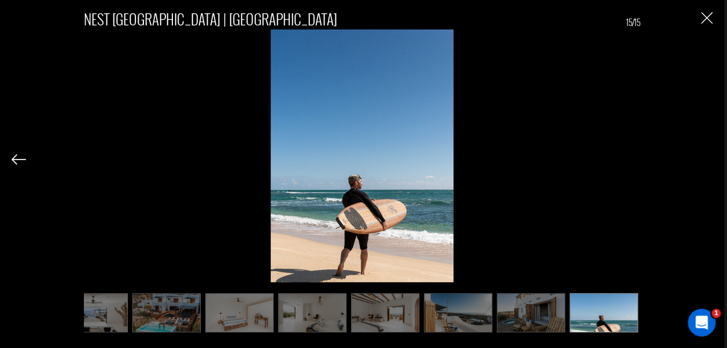
click at [708, 155] on div "NEST [GEOGRAPHIC_DATA] | [GEOGRAPHIC_DATA] 15/15" at bounding box center [362, 165] width 701 height 331
click at [707, 19] on img "Close" at bounding box center [707, 18] width 12 height 12
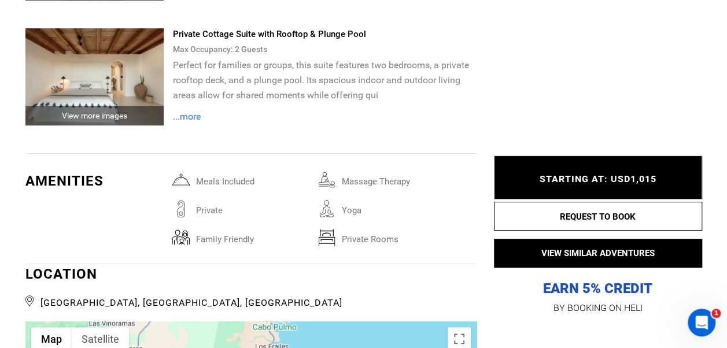
scroll to position [2314, 0]
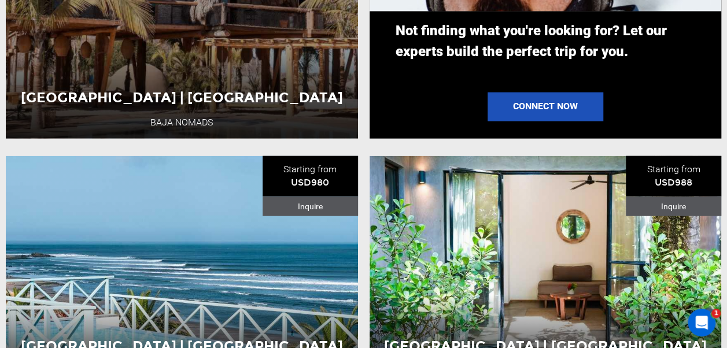
scroll to position [1504, 0]
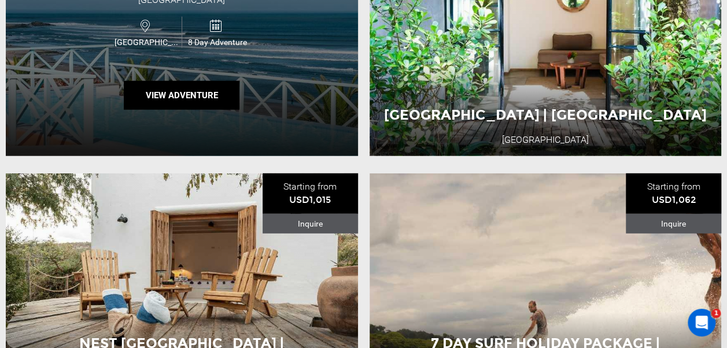
click at [332, 104] on div "[GEOGRAPHIC_DATA] | [GEOGRAPHIC_DATA] [GEOGRAPHIC_DATA] [GEOGRAPHIC_DATA] 8 Day…" at bounding box center [182, 40] width 352 height 231
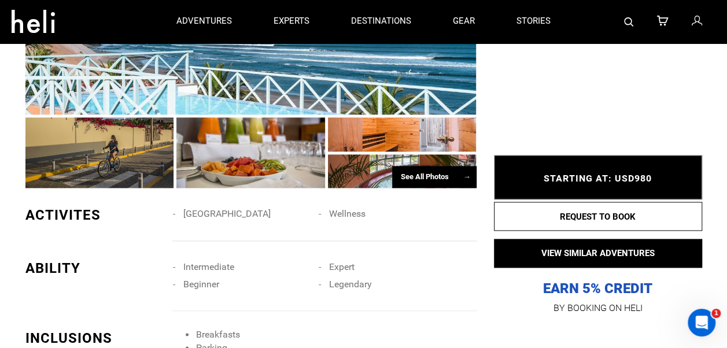
scroll to position [579, 0]
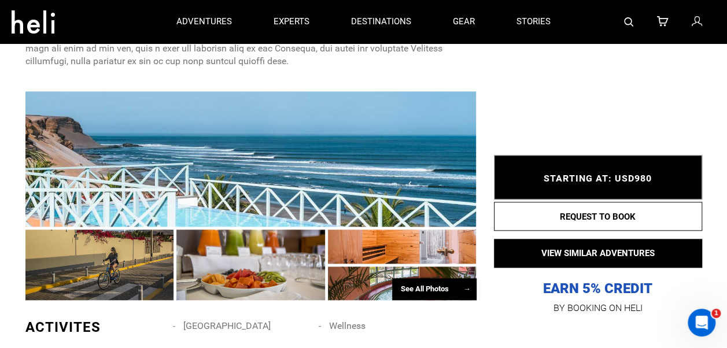
click at [436, 294] on div "See All Photos →" at bounding box center [434, 289] width 84 height 23
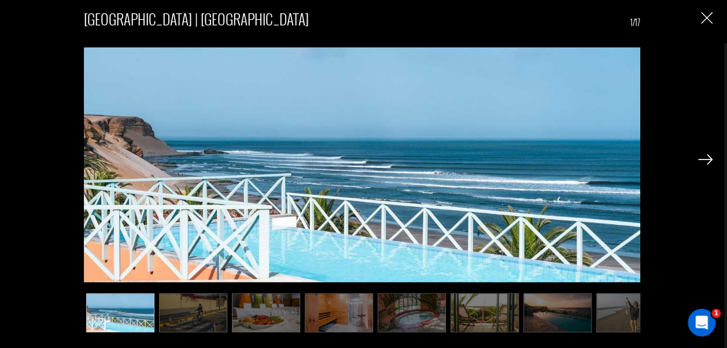
click at [706, 162] on img at bounding box center [705, 159] width 14 height 10
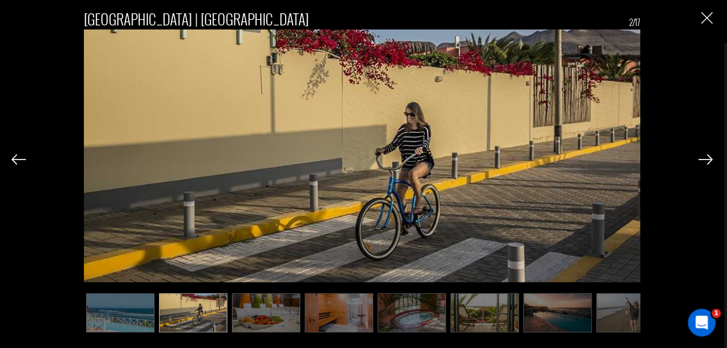
click at [704, 162] on img at bounding box center [705, 159] width 14 height 10
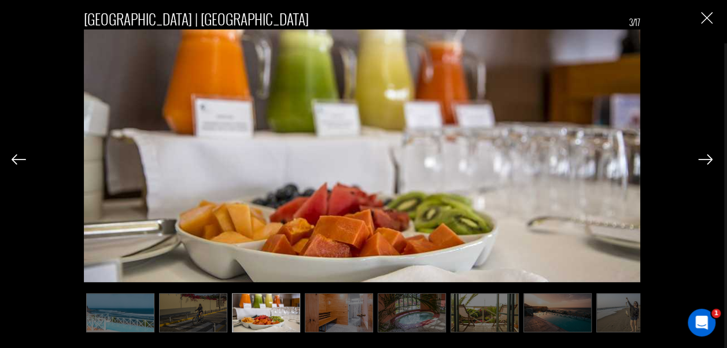
click at [704, 162] on img at bounding box center [705, 159] width 14 height 10
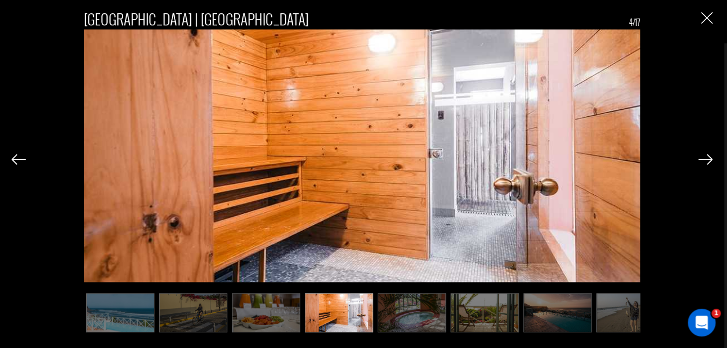
click at [704, 162] on img at bounding box center [705, 159] width 14 height 10
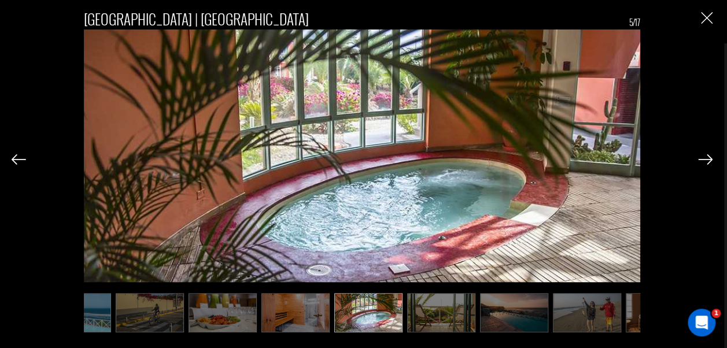
click at [704, 162] on img at bounding box center [705, 159] width 14 height 10
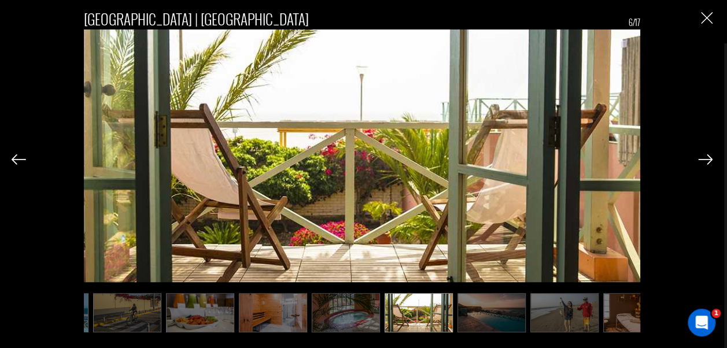
click at [704, 162] on img at bounding box center [705, 159] width 14 height 10
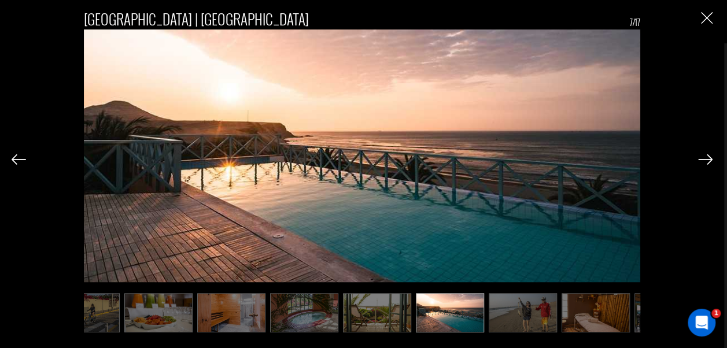
click at [704, 162] on img at bounding box center [705, 159] width 14 height 10
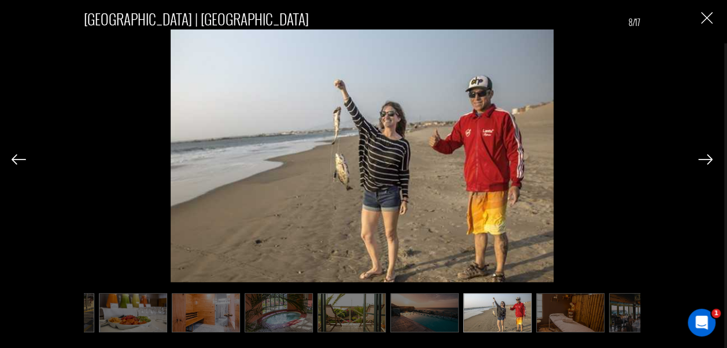
click at [704, 162] on img at bounding box center [705, 159] width 14 height 10
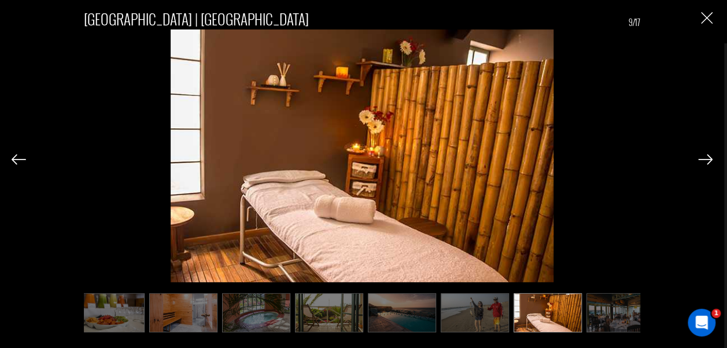
click at [704, 162] on img at bounding box center [705, 159] width 14 height 10
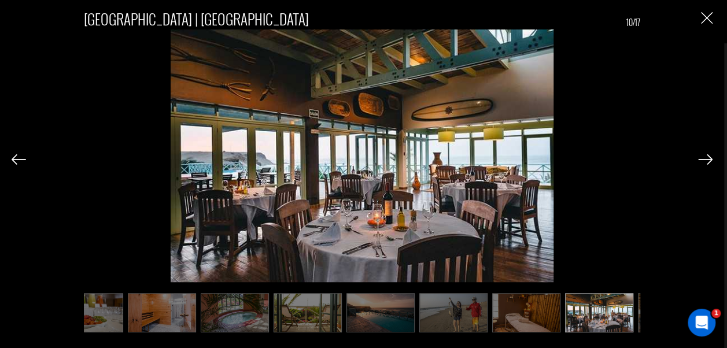
click at [713, 10] on div "[GEOGRAPHIC_DATA] | [GEOGRAPHIC_DATA] 10/17" at bounding box center [362, 174] width 724 height 348
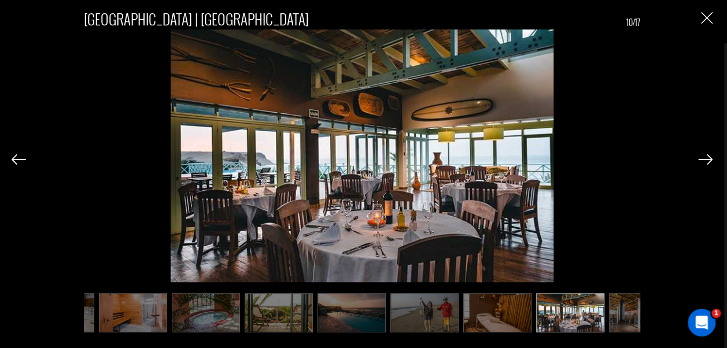
click at [708, 25] on div "[GEOGRAPHIC_DATA] | [GEOGRAPHIC_DATA] 10/17" at bounding box center [362, 165] width 701 height 331
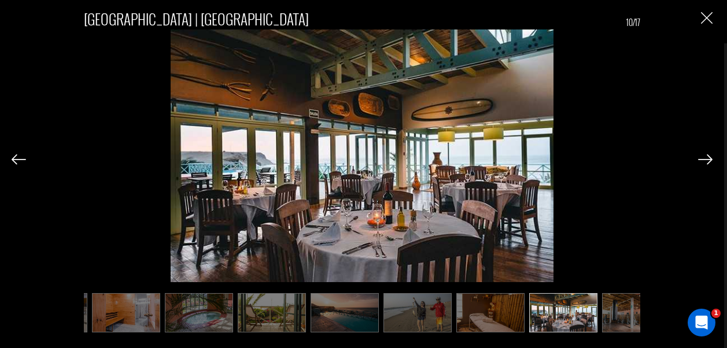
scroll to position [0, 213]
click at [709, 17] on img "Close" at bounding box center [707, 18] width 12 height 12
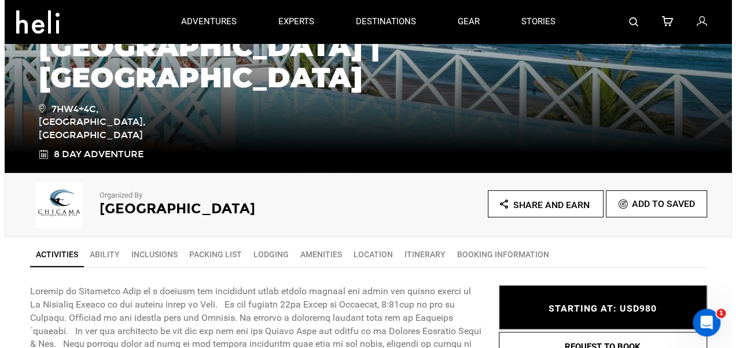
scroll to position [174, 0]
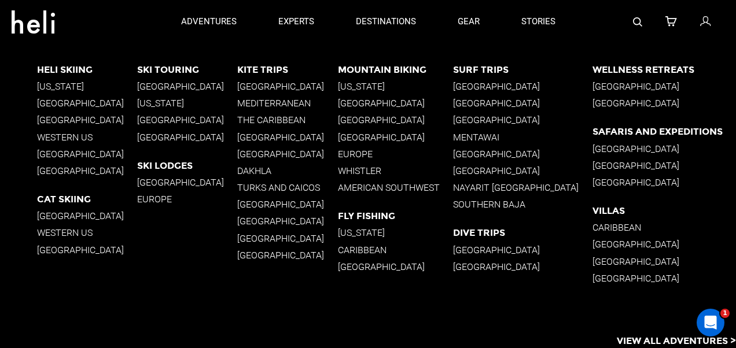
click at [513, 172] on p "[GEOGRAPHIC_DATA]" at bounding box center [522, 170] width 139 height 11
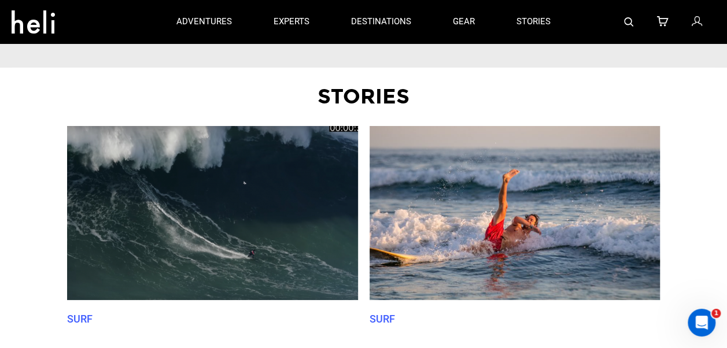
scroll to position [1967, 0]
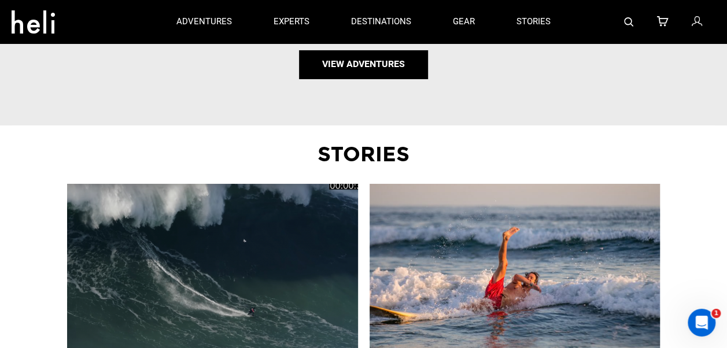
click at [396, 56] on link "View Adventures" at bounding box center [363, 64] width 129 height 29
type input "Surf"
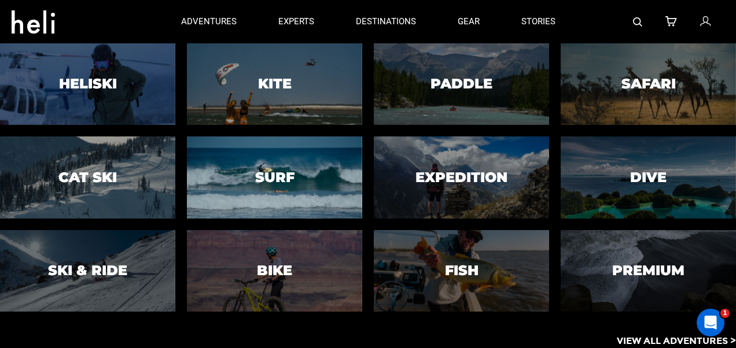
click at [324, 174] on div at bounding box center [274, 177] width 179 height 83
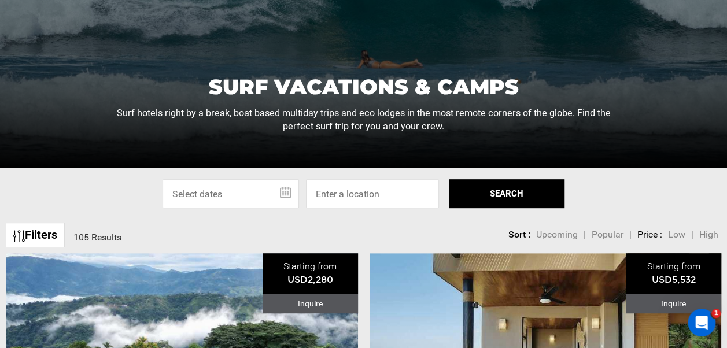
scroll to position [231, 0]
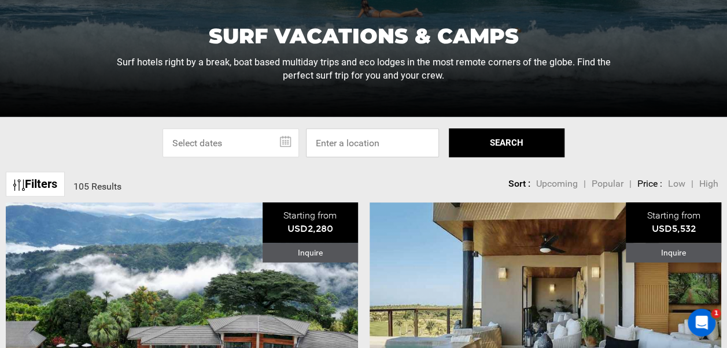
click at [387, 140] on input at bounding box center [372, 142] width 133 height 29
click at [516, 134] on button "SEARCH" at bounding box center [507, 142] width 116 height 29
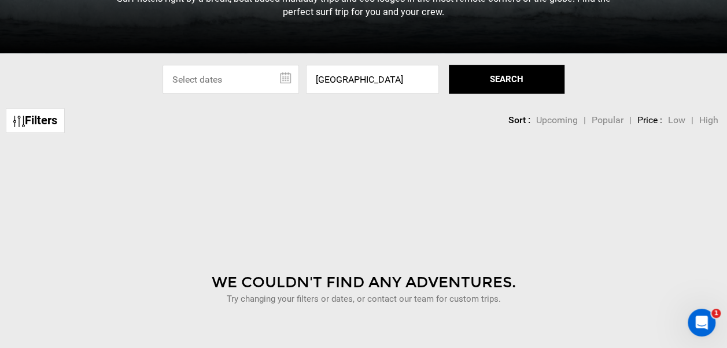
scroll to position [347, 0]
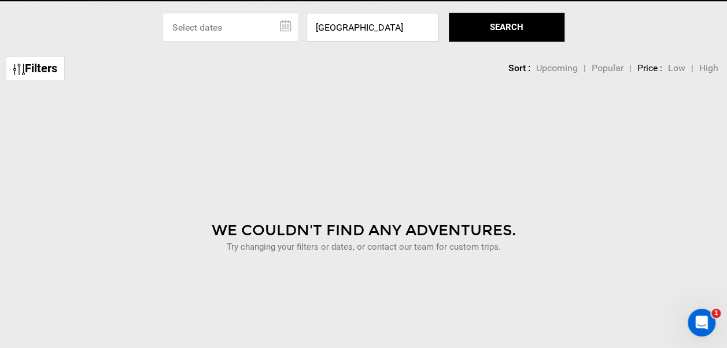
click at [370, 13] on input "[GEOGRAPHIC_DATA]" at bounding box center [372, 27] width 133 height 29
click at [361, 25] on input "[GEOGRAPHIC_DATA]" at bounding box center [372, 27] width 133 height 29
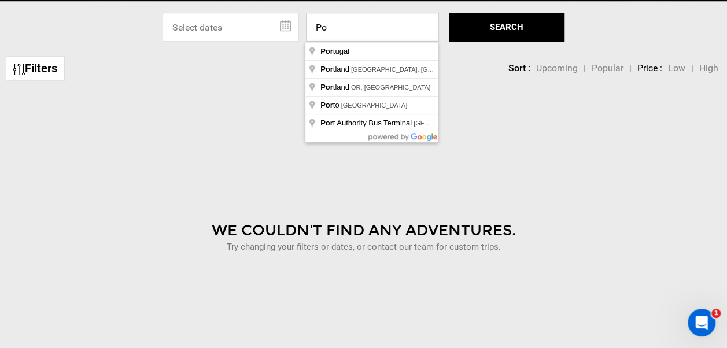
type input "P"
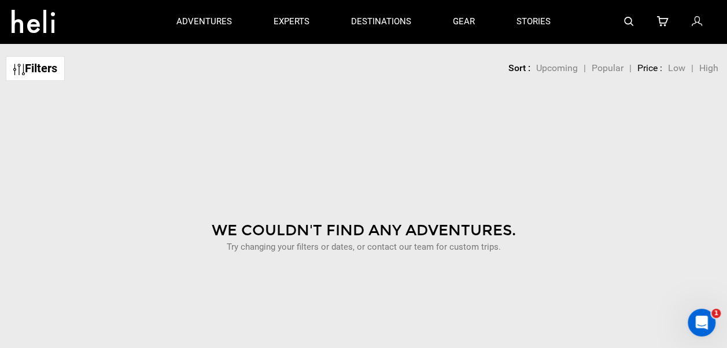
scroll to position [0, 0]
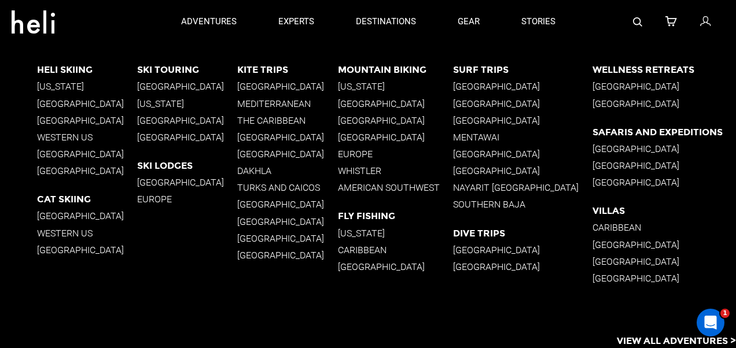
click at [508, 170] on p "[GEOGRAPHIC_DATA]" at bounding box center [522, 170] width 139 height 11
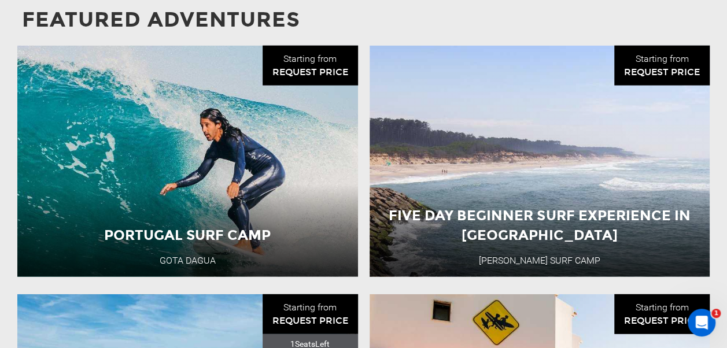
scroll to position [1446, 0]
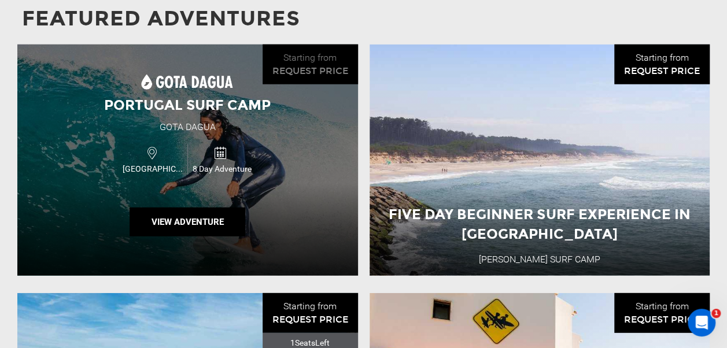
click at [305, 131] on div "Portugal Surf Camp Gota [GEOGRAPHIC_DATA] [GEOGRAPHIC_DATA] 8 Day Adventure Vie…" at bounding box center [187, 160] width 341 height 231
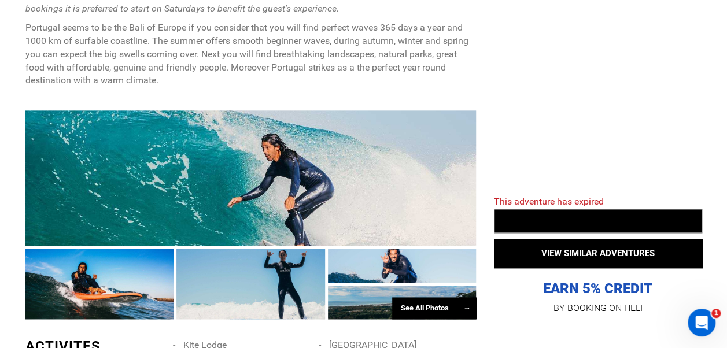
scroll to position [694, 0]
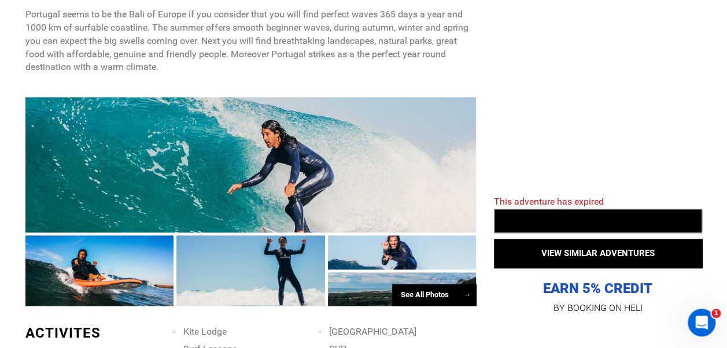
click at [448, 299] on div "See All Photos →" at bounding box center [434, 295] width 84 height 23
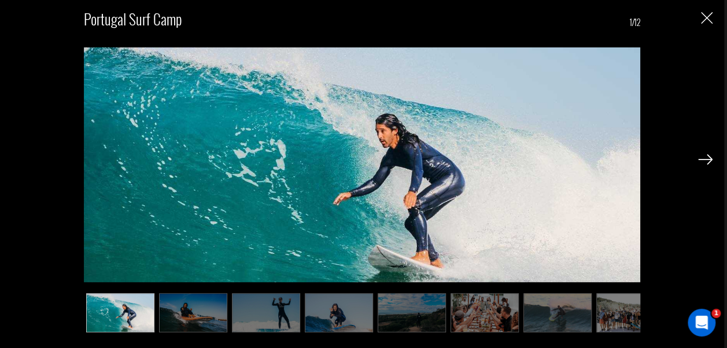
click at [709, 157] on img at bounding box center [705, 159] width 14 height 10
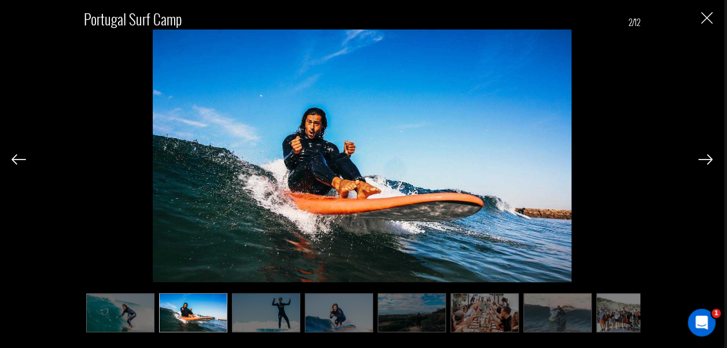
click at [709, 157] on img at bounding box center [705, 159] width 14 height 10
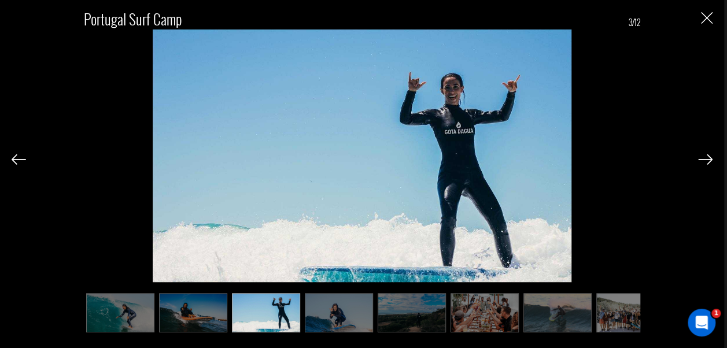
click at [709, 157] on img at bounding box center [705, 159] width 14 height 10
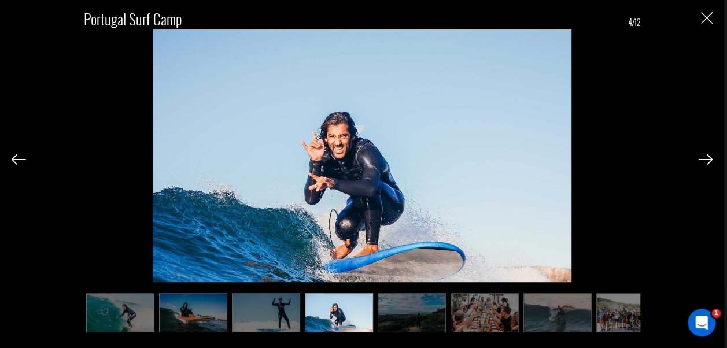
click at [709, 157] on img at bounding box center [705, 159] width 14 height 10
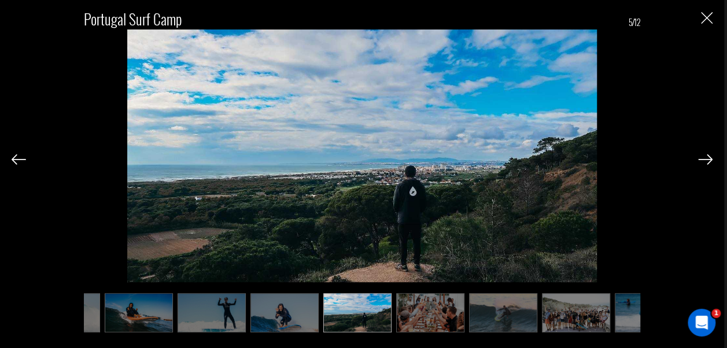
scroll to position [0, 58]
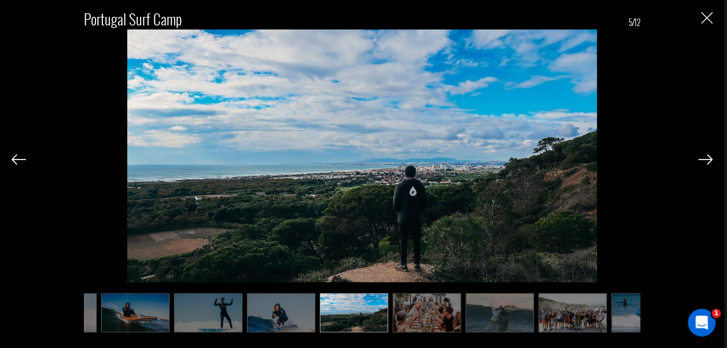
click at [709, 157] on img at bounding box center [705, 159] width 14 height 10
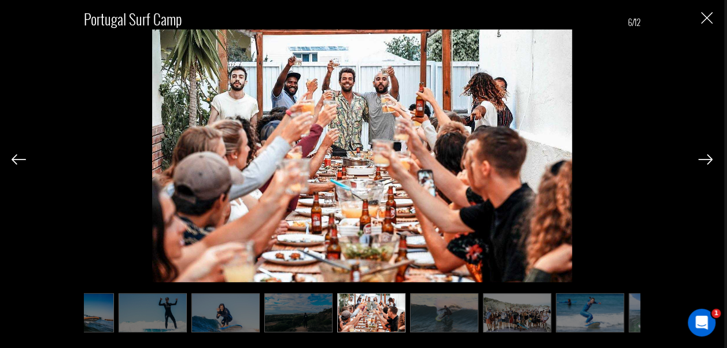
scroll to position [0, 116]
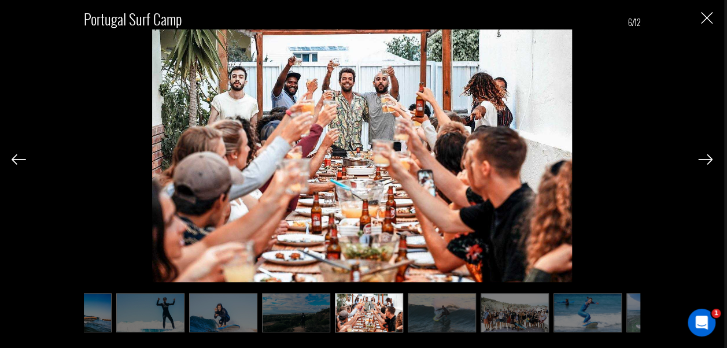
click at [709, 157] on img at bounding box center [705, 159] width 14 height 10
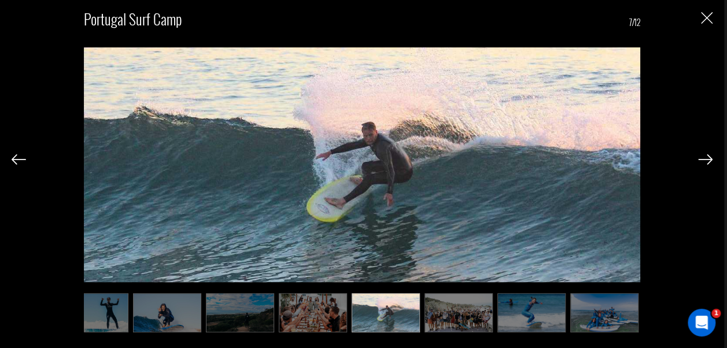
scroll to position [0, 174]
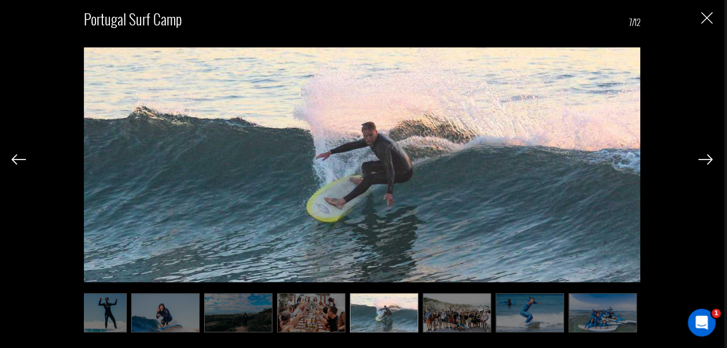
click at [709, 157] on img at bounding box center [705, 159] width 14 height 10
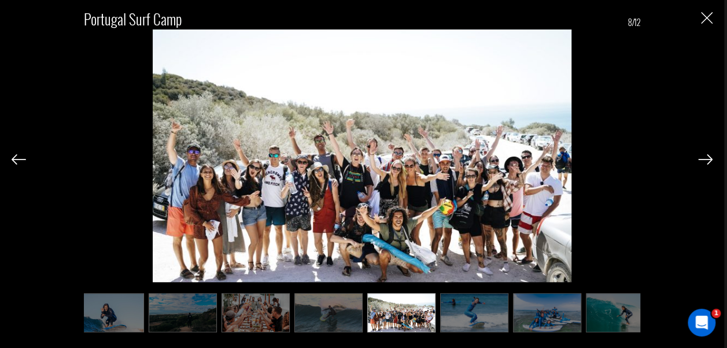
scroll to position [0, 231]
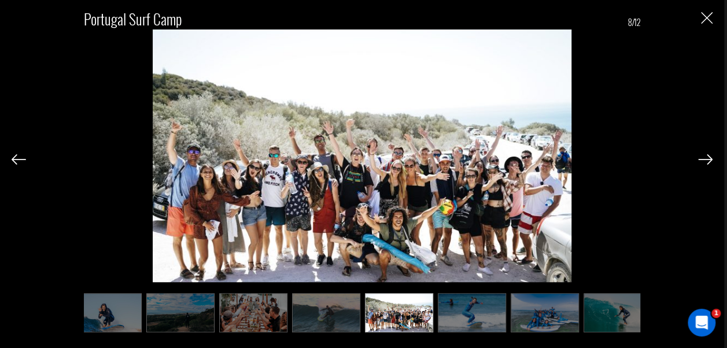
click at [709, 157] on img at bounding box center [705, 159] width 14 height 10
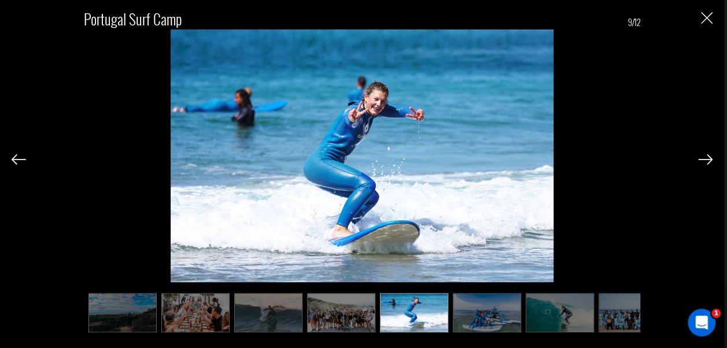
click at [709, 157] on img at bounding box center [705, 159] width 14 height 10
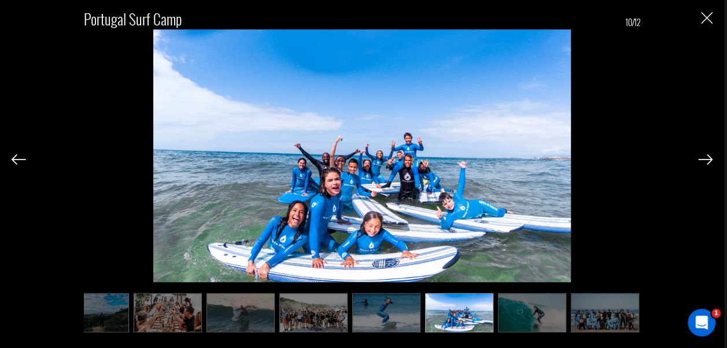
scroll to position [0, 318]
click at [709, 157] on img at bounding box center [705, 159] width 14 height 10
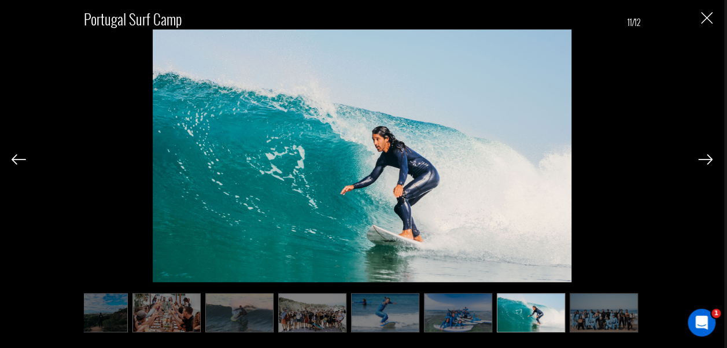
click at [709, 157] on img at bounding box center [705, 159] width 14 height 10
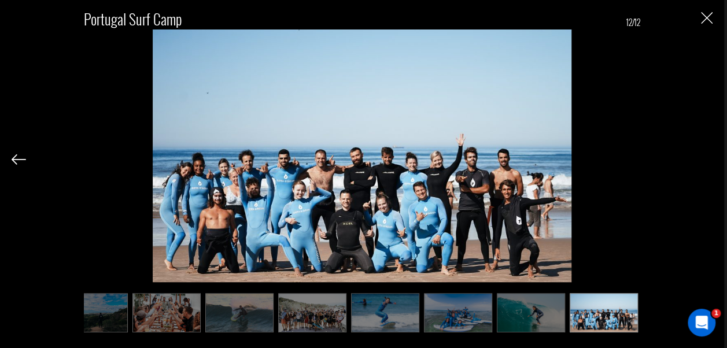
click at [709, 20] on img "Close" at bounding box center [707, 18] width 12 height 12
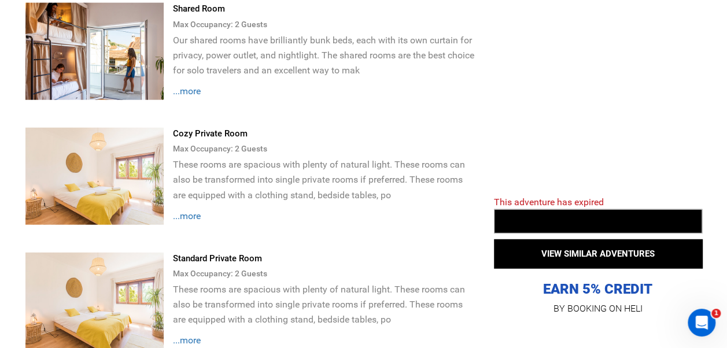
scroll to position [1446, 0]
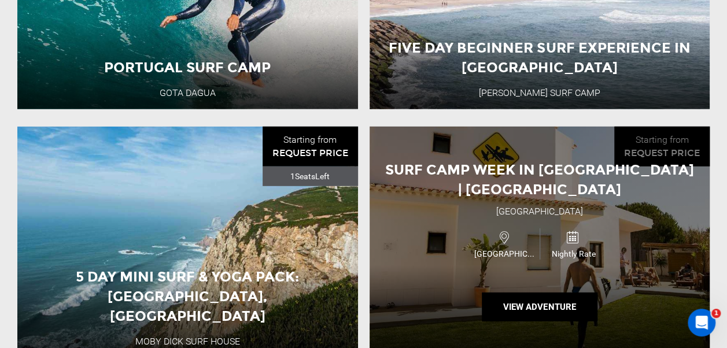
scroll to position [1678, 0]
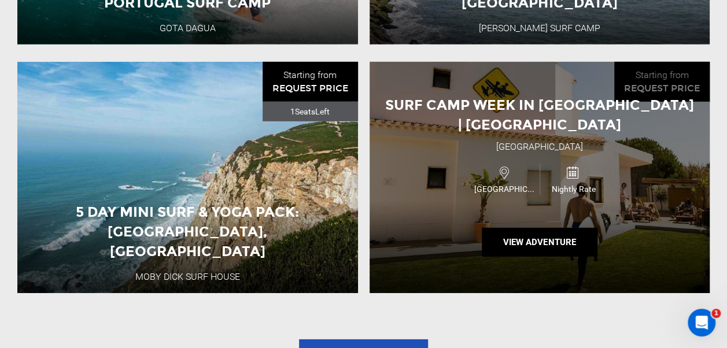
click at [463, 119] on div "Surf Camp Week in [GEOGRAPHIC_DATA] | [GEOGRAPHIC_DATA] [GEOGRAPHIC_DATA] [GEOG…" at bounding box center [540, 177] width 341 height 231
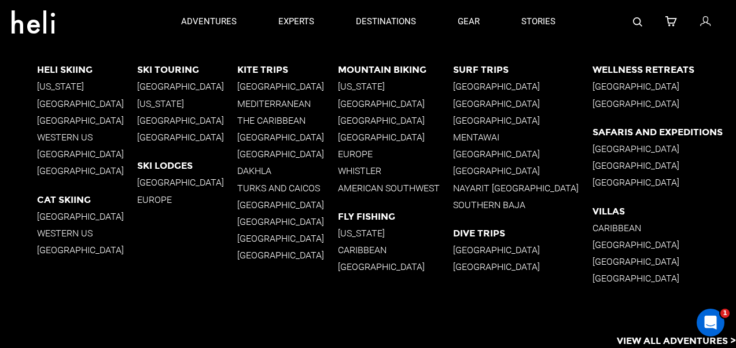
click at [505, 170] on p "[GEOGRAPHIC_DATA]" at bounding box center [522, 170] width 139 height 11
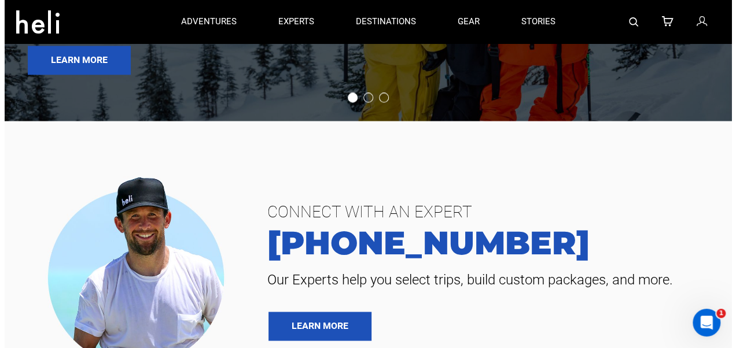
scroll to position [3005, 0]
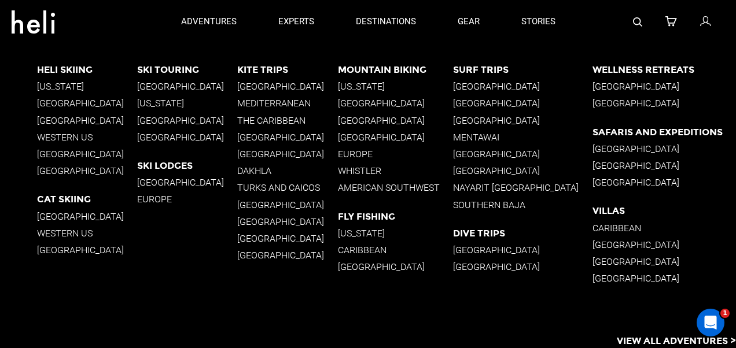
click at [506, 156] on p "[GEOGRAPHIC_DATA]" at bounding box center [522, 154] width 139 height 11
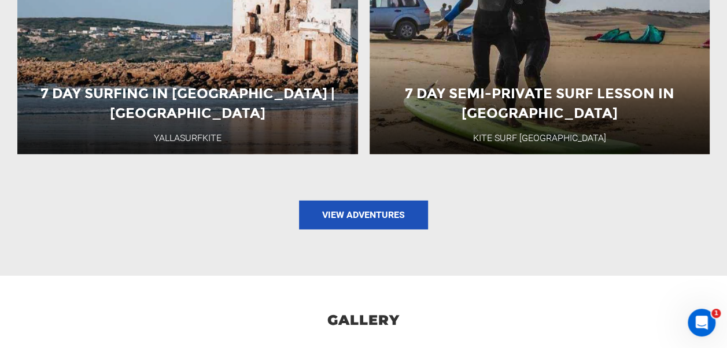
scroll to position [1675, 0]
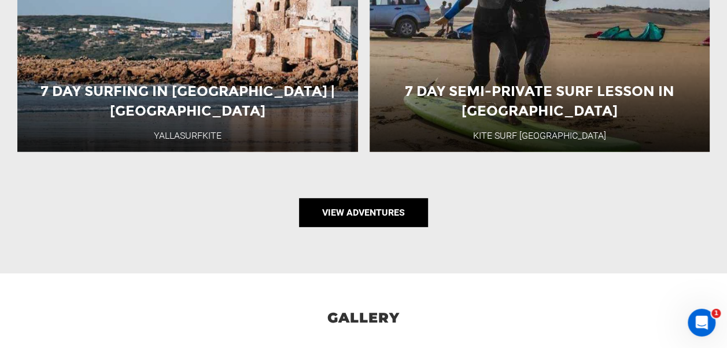
click at [393, 198] on link "View Adventures" at bounding box center [363, 212] width 129 height 29
type input "Surf"
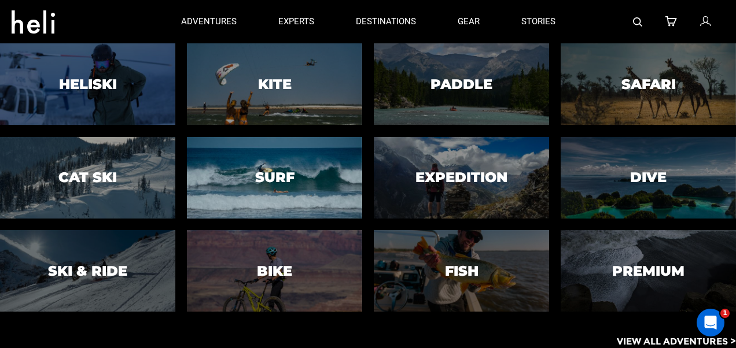
click at [311, 182] on div at bounding box center [274, 177] width 179 height 83
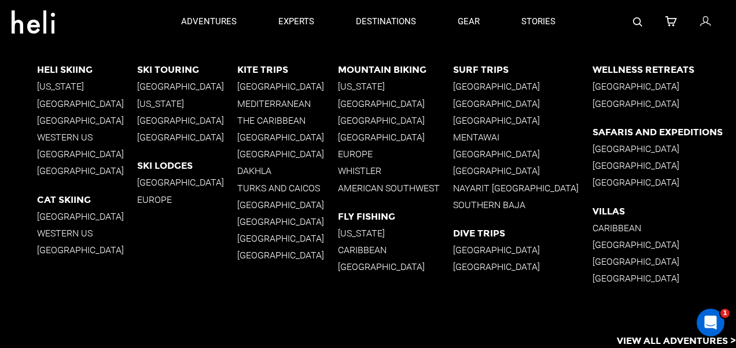
click at [520, 100] on p "[GEOGRAPHIC_DATA]" at bounding box center [522, 103] width 139 height 11
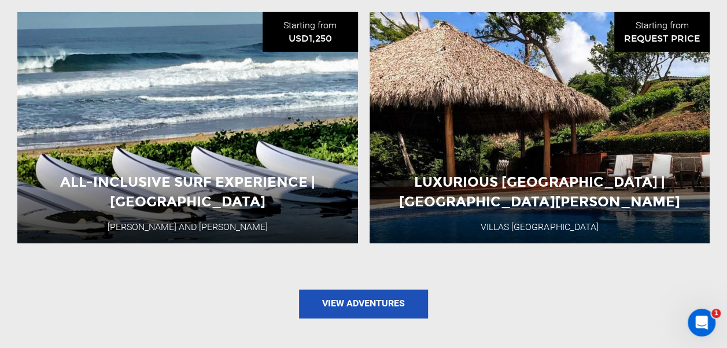
scroll to position [1736, 0]
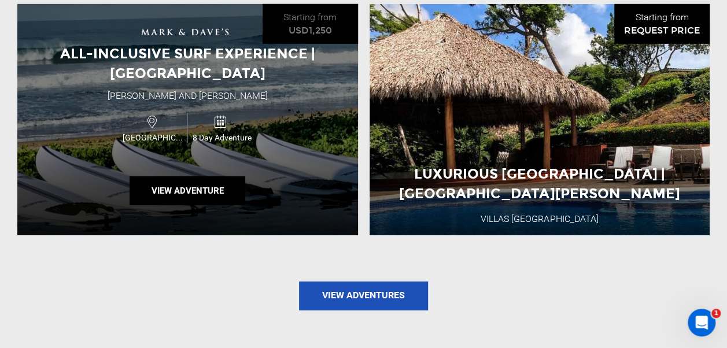
click at [233, 95] on div "All-Inclusive Surf Experience | [GEOGRAPHIC_DATA] [PERSON_NAME] and [PERSON_NAM…" at bounding box center [187, 119] width 341 height 231
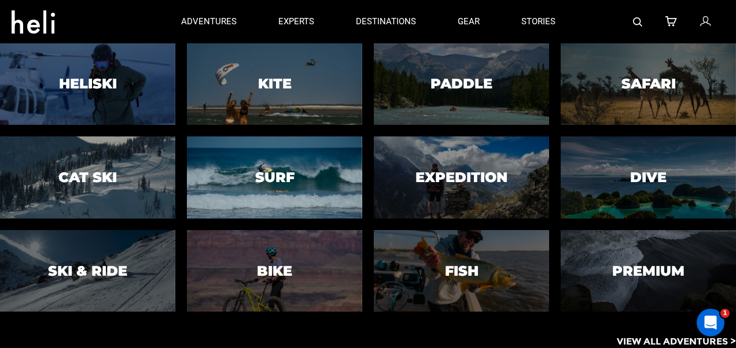
click at [274, 165] on div at bounding box center [274, 177] width 179 height 83
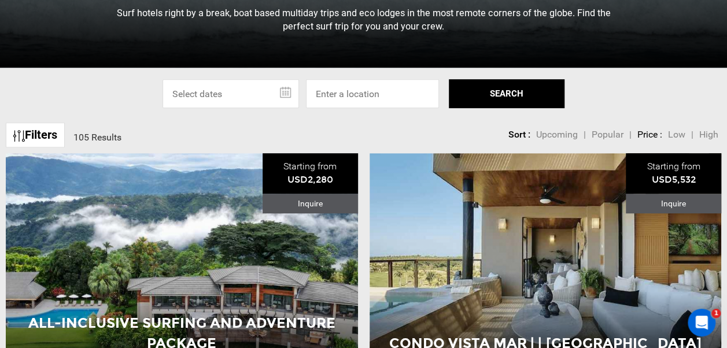
scroll to position [289, 0]
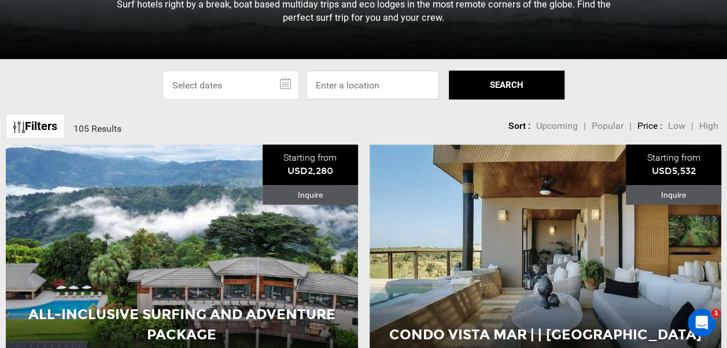
click at [354, 84] on input at bounding box center [372, 85] width 133 height 29
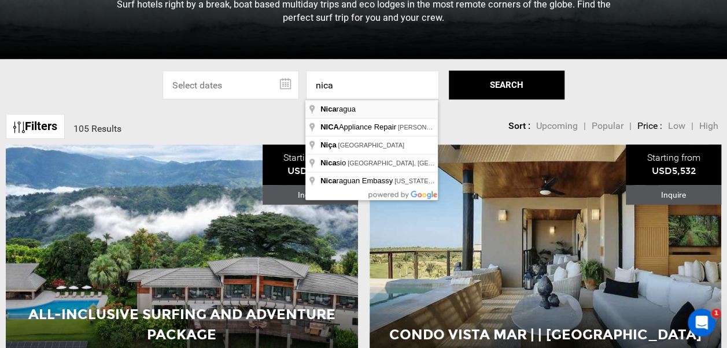
type input "[GEOGRAPHIC_DATA]"
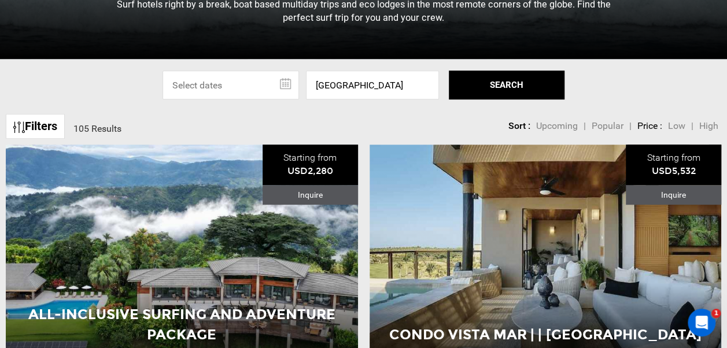
click at [534, 87] on button "SEARCH" at bounding box center [507, 85] width 116 height 29
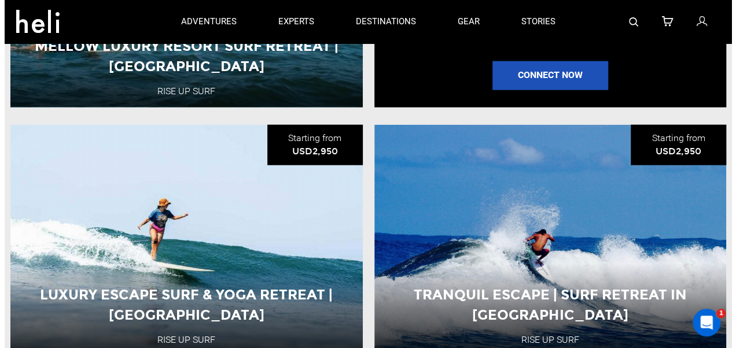
scroll to position [1215, 0]
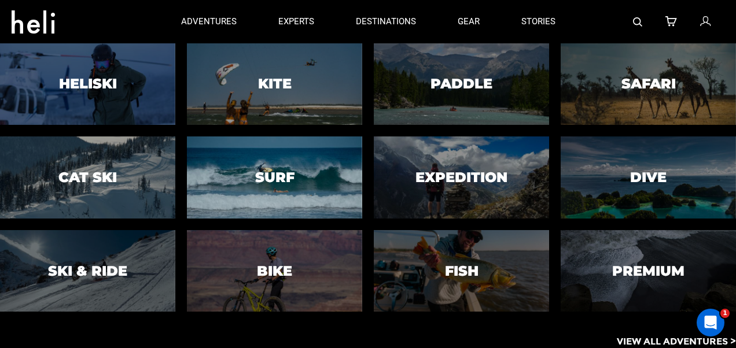
click at [328, 161] on div at bounding box center [274, 177] width 179 height 83
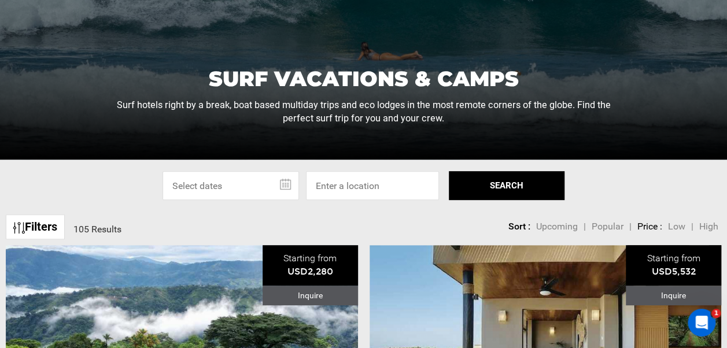
scroll to position [231, 0]
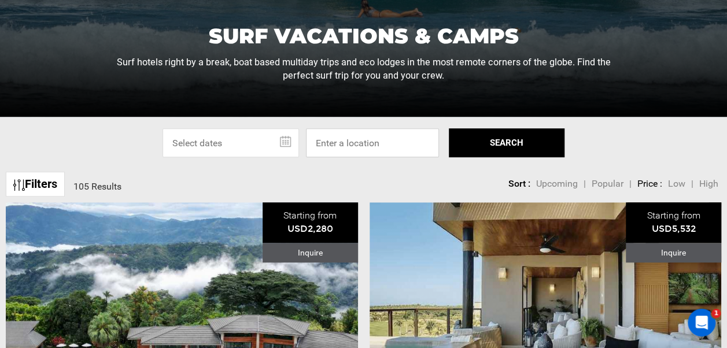
click at [351, 141] on input at bounding box center [372, 142] width 133 height 29
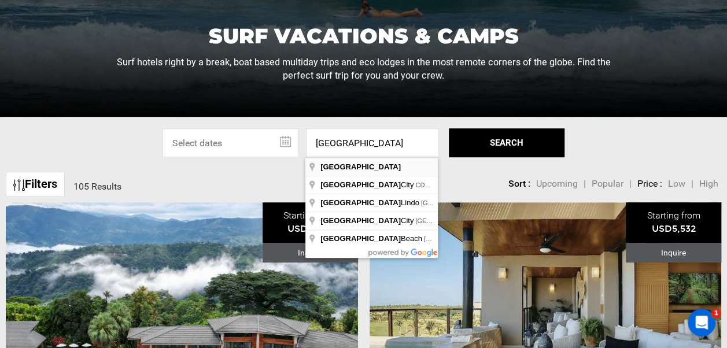
type input "[GEOGRAPHIC_DATA]"
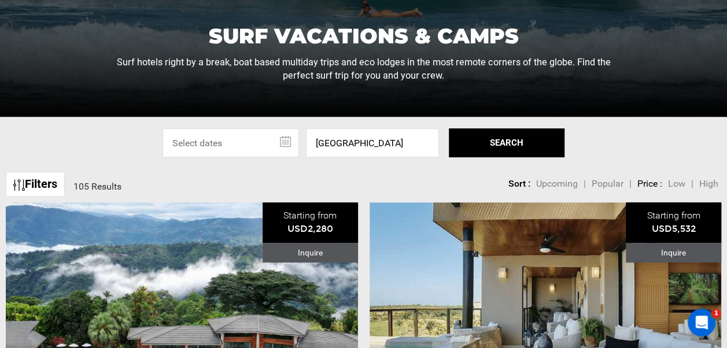
click at [491, 137] on button "SEARCH" at bounding box center [507, 142] width 116 height 29
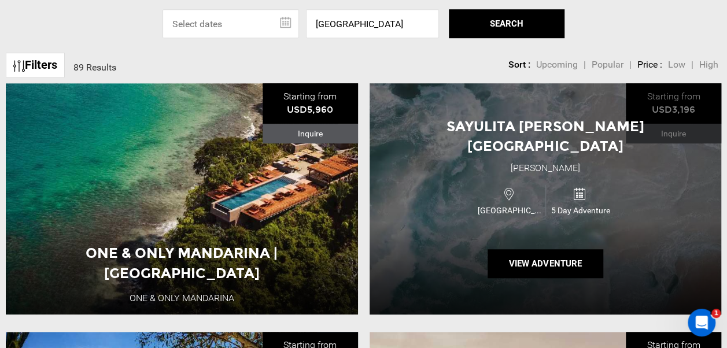
scroll to position [405, 0]
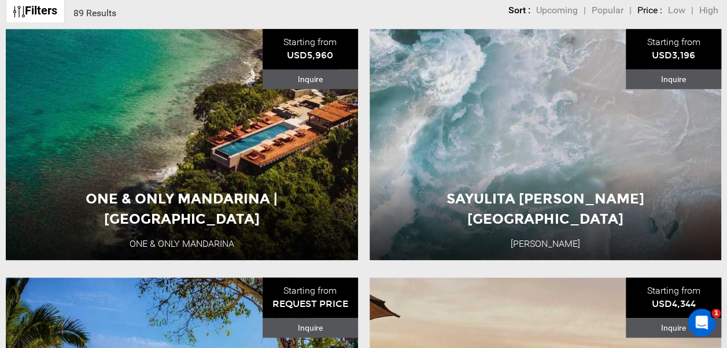
click at [679, 11] on span "Low" at bounding box center [676, 10] width 17 height 11
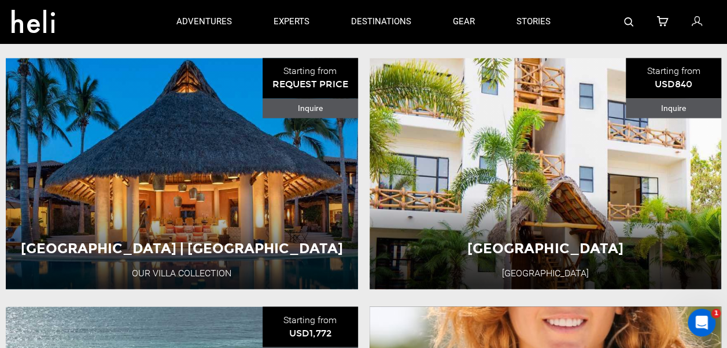
scroll to position [868, 0]
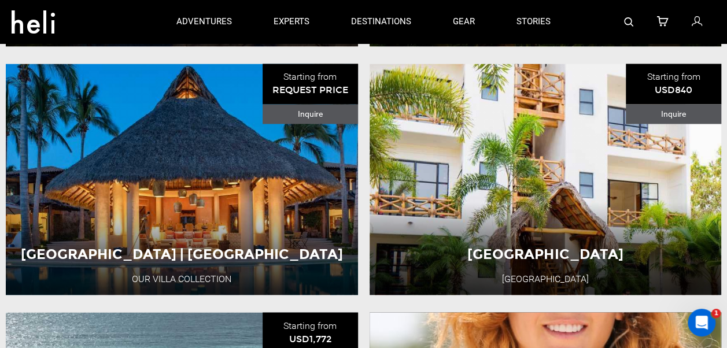
click at [417, 103] on div "[GEOGRAPHIC_DATA] [GEOGRAPHIC_DATA] [GEOGRAPHIC_DATA] 5 Day Adventure View Adve…" at bounding box center [546, 179] width 352 height 231
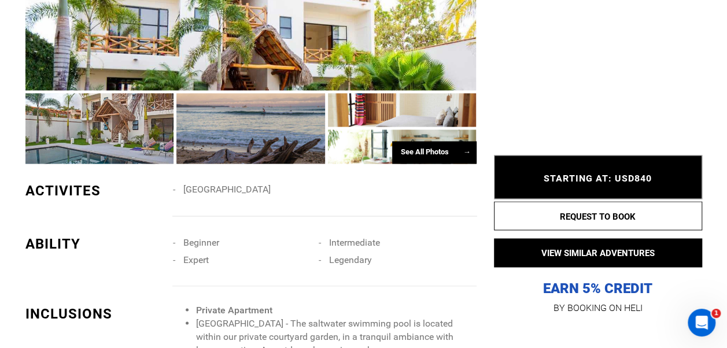
scroll to position [1041, 0]
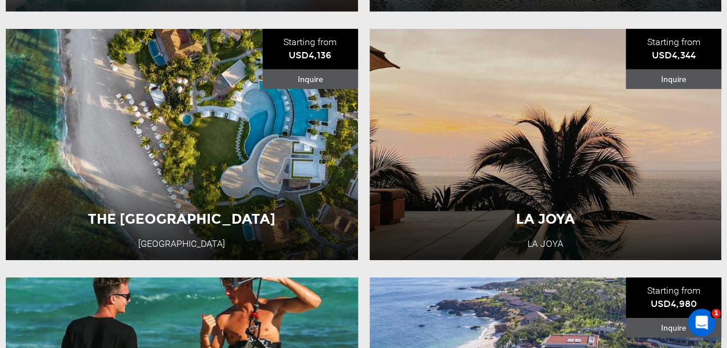
scroll to position [1909, 0]
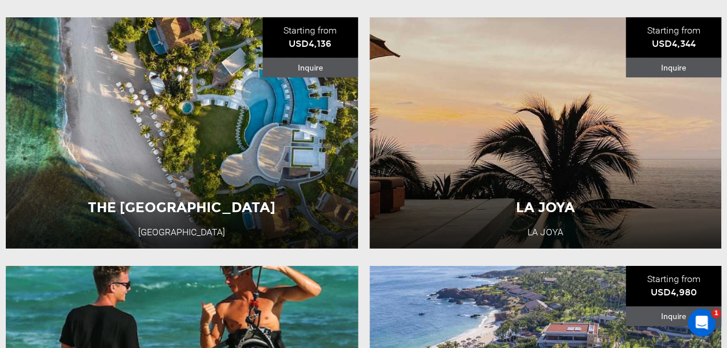
click at [455, 128] on div "Mexico 5 Day Adventure" at bounding box center [545, 147] width 211 height 39
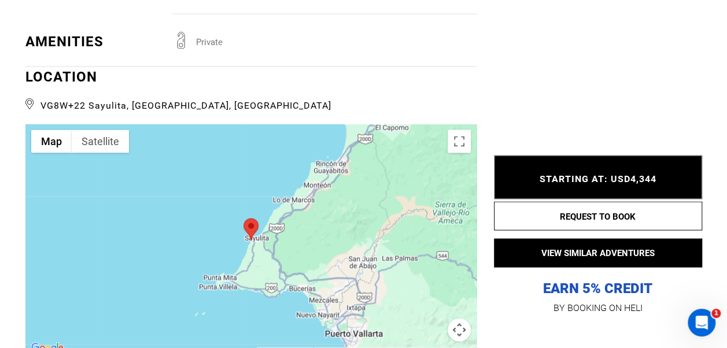
scroll to position [1157, 0]
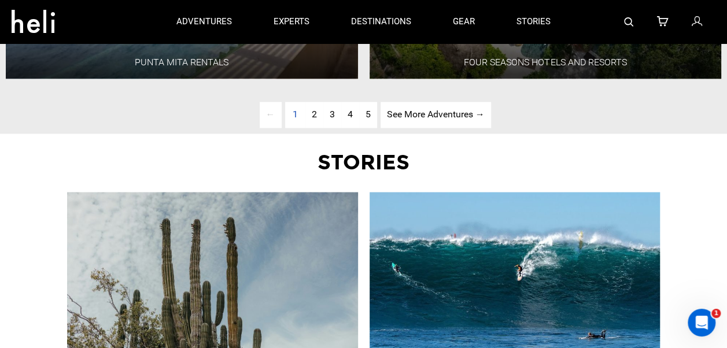
scroll to position [3067, 0]
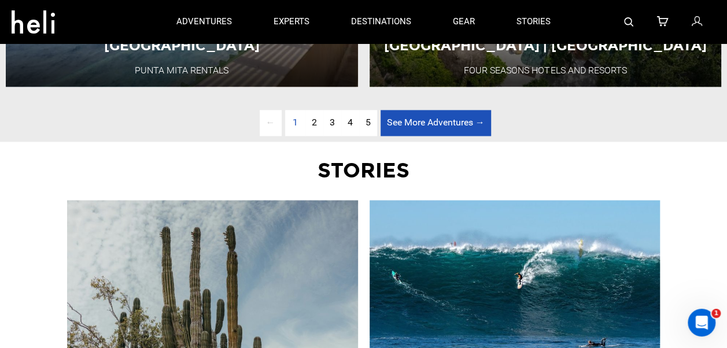
click at [428, 128] on link "See More Adventures → page" at bounding box center [436, 123] width 111 height 26
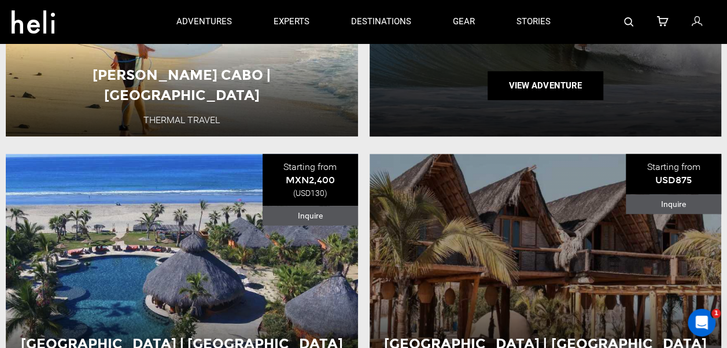
scroll to position [378, 0]
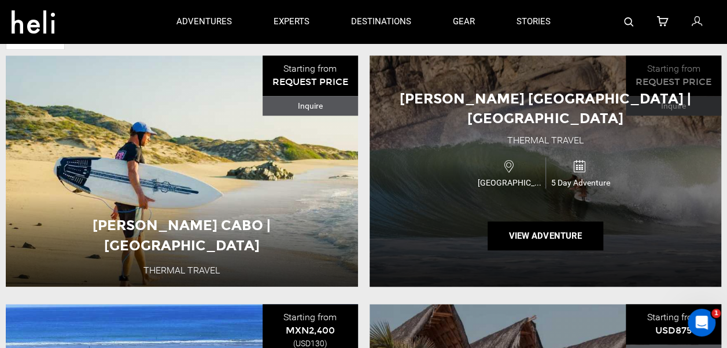
click at [399, 165] on div "[PERSON_NAME] [GEOGRAPHIC_DATA] | [GEOGRAPHIC_DATA] Thermal Travel Mexico 5 Day…" at bounding box center [546, 171] width 352 height 231
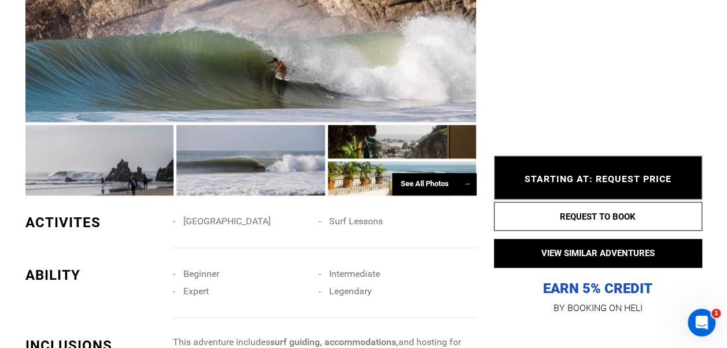
scroll to position [868, 0]
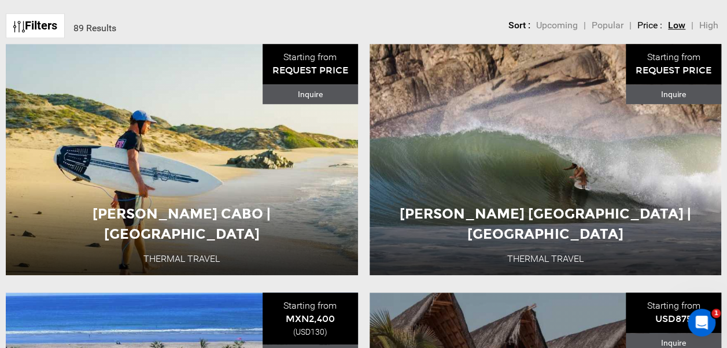
scroll to position [405, 0]
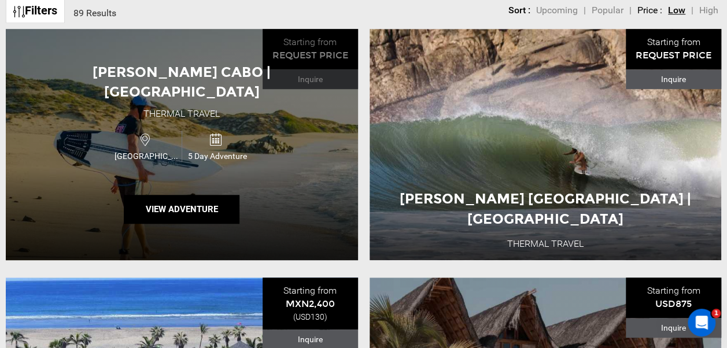
click at [300, 127] on div "[PERSON_NAME] Cabo | [GEOGRAPHIC_DATA] Thermal Travel Mexico 5 Day Adventure Vi…" at bounding box center [182, 144] width 352 height 231
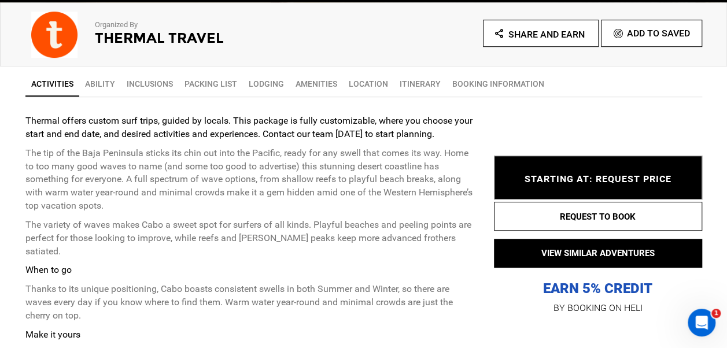
scroll to position [405, 0]
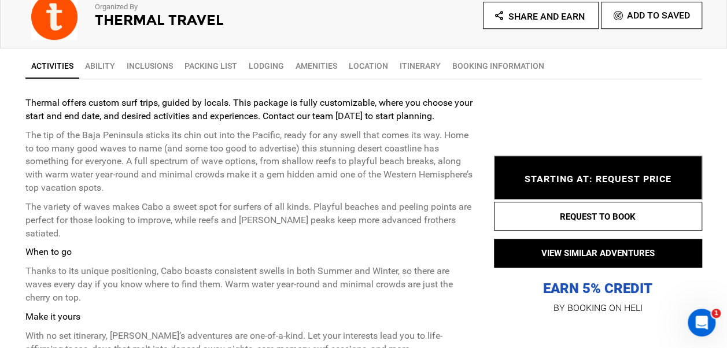
click at [121, 68] on link "Ability" at bounding box center [100, 65] width 42 height 23
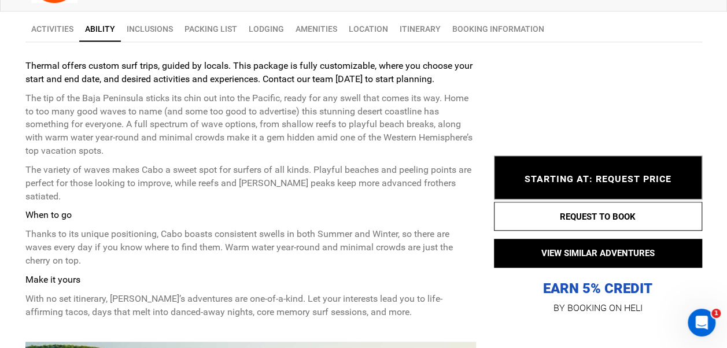
scroll to position [471, 0]
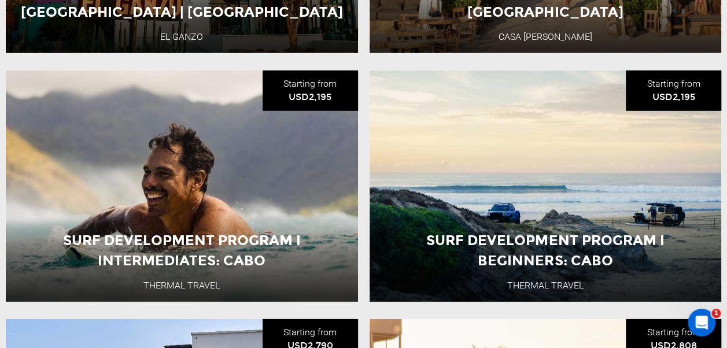
scroll to position [1678, 0]
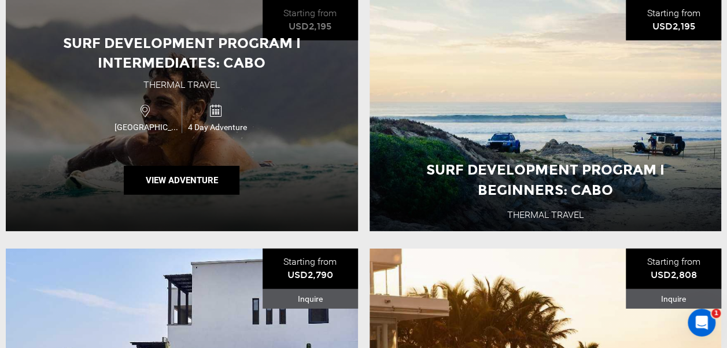
click at [303, 156] on div "Surf Development Program I Intermediates: Cabo Thermal Travel Mexico 4 Day Adve…" at bounding box center [182, 115] width 352 height 231
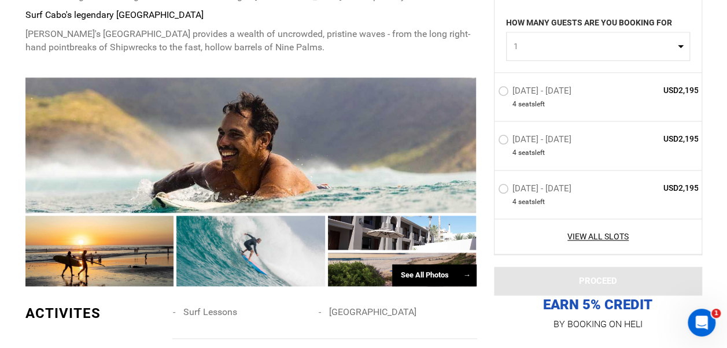
scroll to position [694, 0]
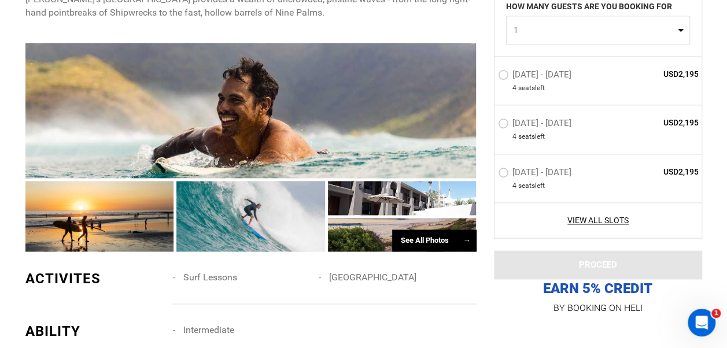
click at [433, 241] on div "See All Photos →" at bounding box center [434, 241] width 84 height 23
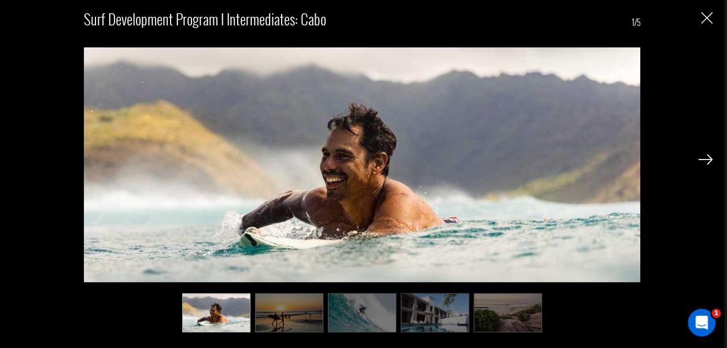
click at [712, 161] on img at bounding box center [705, 159] width 14 height 10
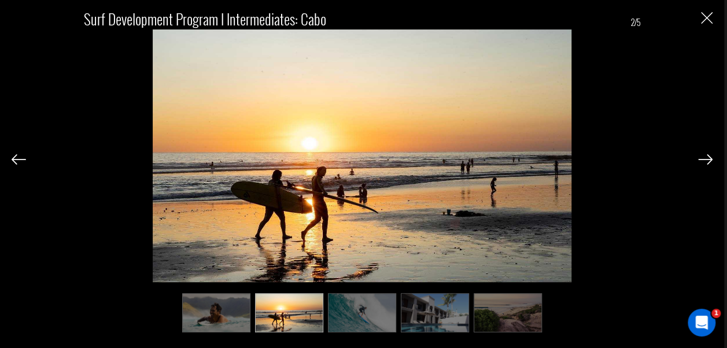
click at [711, 161] on img at bounding box center [705, 159] width 14 height 10
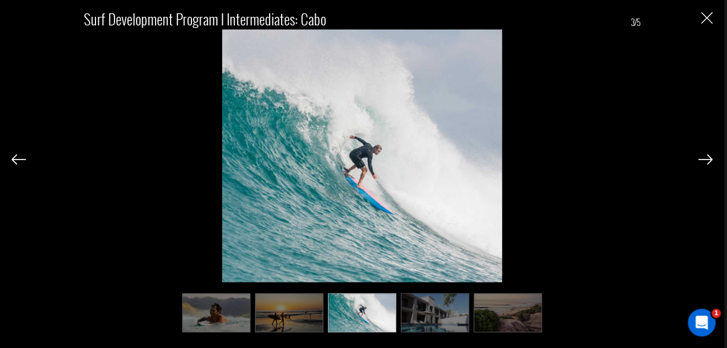
click at [710, 162] on img at bounding box center [705, 159] width 14 height 10
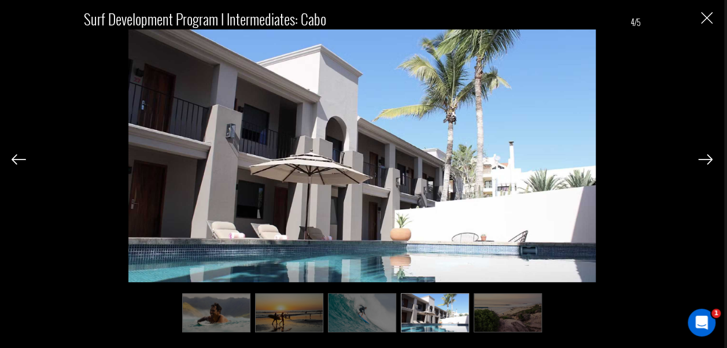
click at [710, 162] on img at bounding box center [705, 159] width 14 height 10
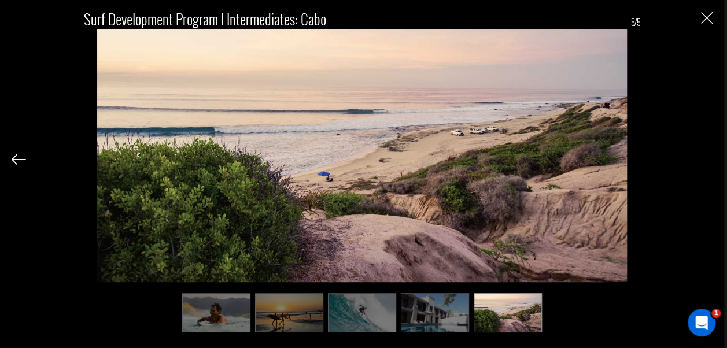
click at [710, 162] on div "Surf Development Program I Intermediates: Cabo 5/5" at bounding box center [362, 165] width 701 height 331
click at [708, 19] on img "Close" at bounding box center [707, 18] width 12 height 12
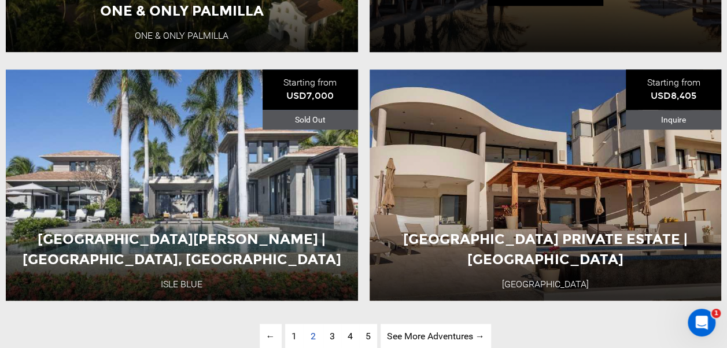
scroll to position [2951, 0]
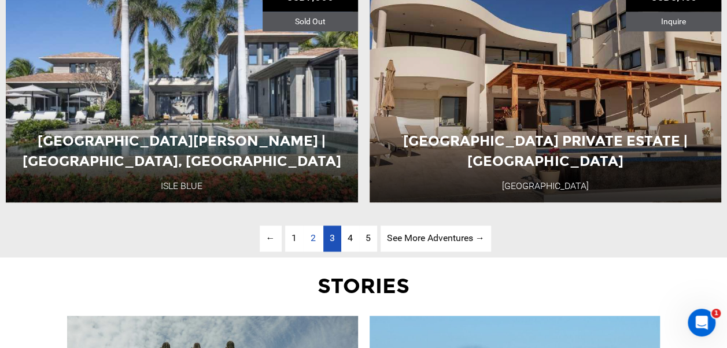
click at [330, 234] on span "3" at bounding box center [332, 238] width 5 height 11
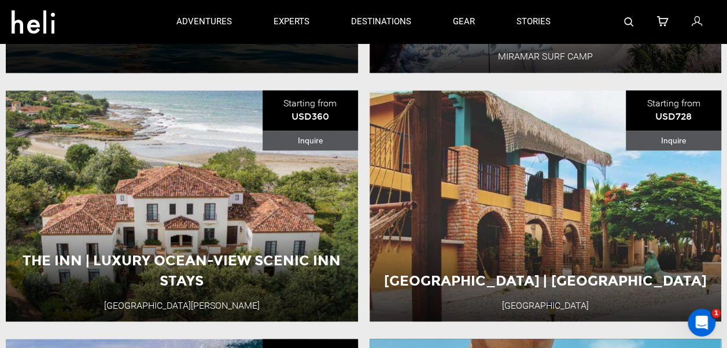
scroll to position [726, 0]
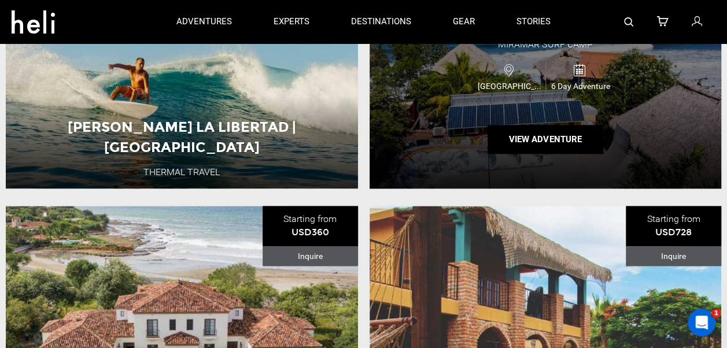
click at [428, 102] on div "Surfers All-Inclusive Package Miramar Surf Camp [GEOGRAPHIC_DATA] 6 Day Adventu…" at bounding box center [546, 72] width 352 height 231
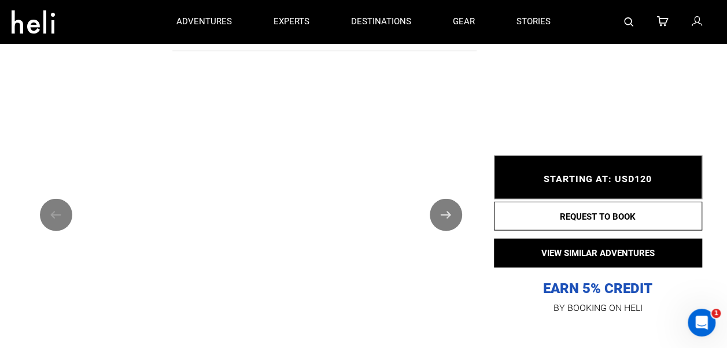
scroll to position [1231, 0]
